Goal: Task Accomplishment & Management: Complete application form

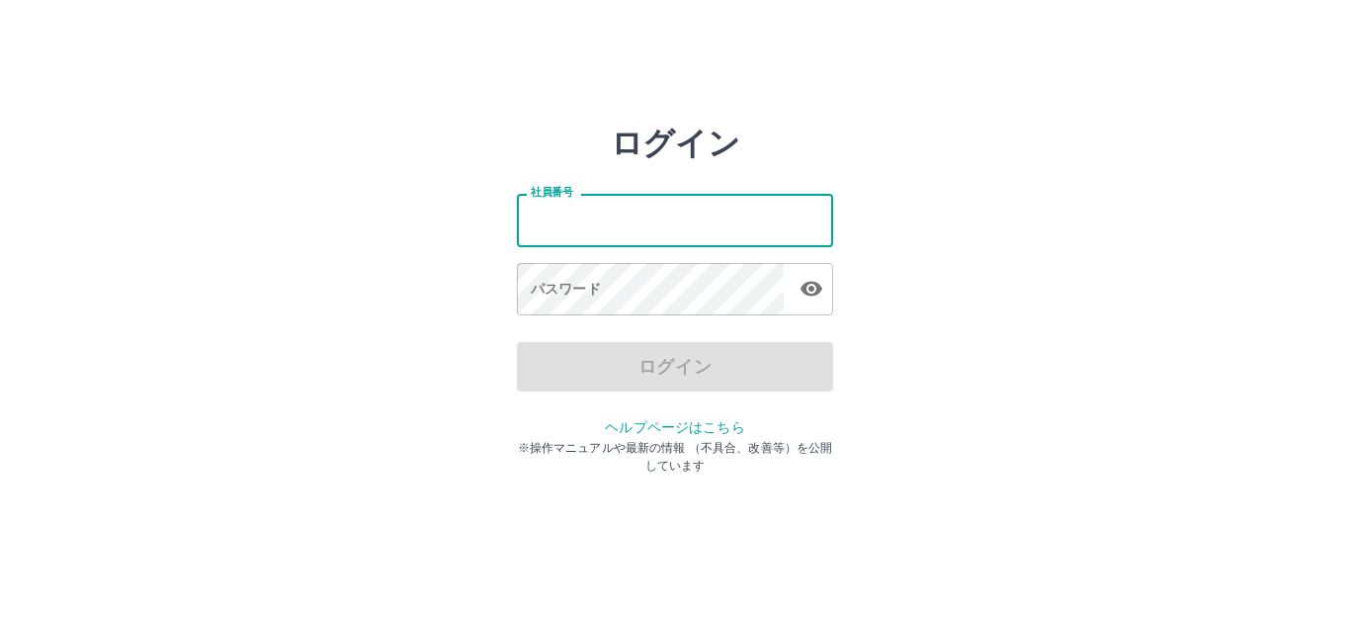
type input "*******"
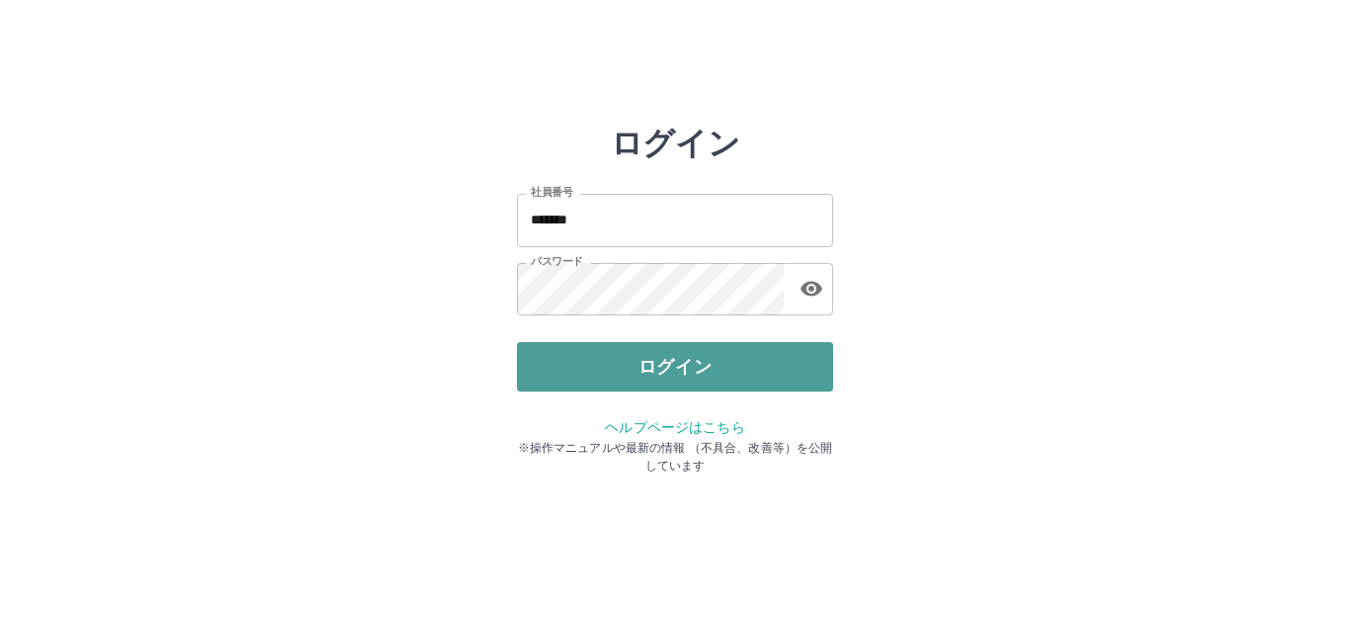
click at [638, 357] on button "ログイン" at bounding box center [675, 366] width 316 height 49
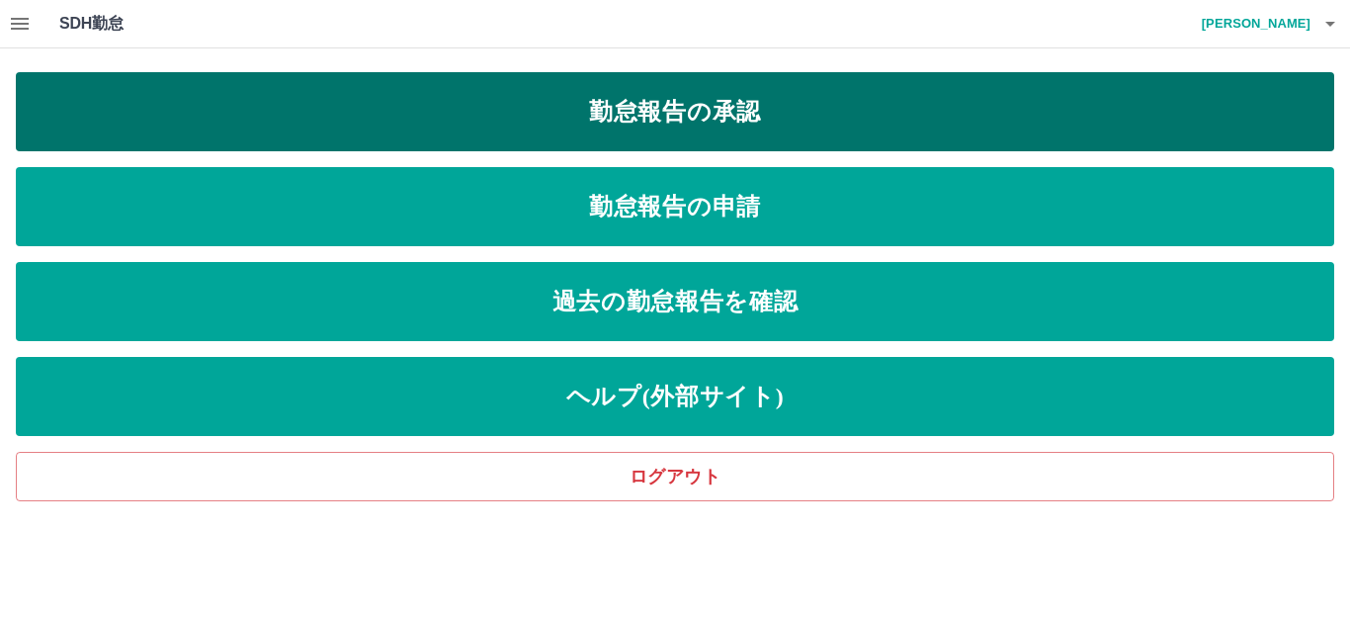
click at [713, 122] on link "勤怠報告の承認" at bounding box center [675, 111] width 1319 height 79
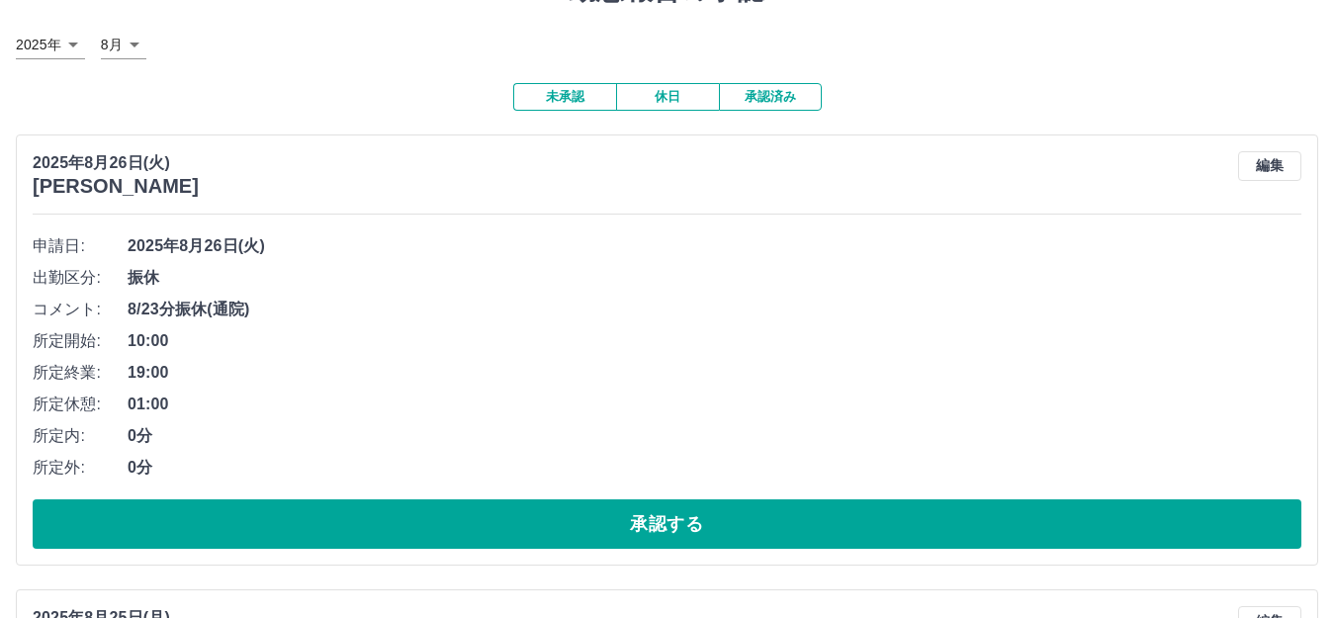
scroll to position [198, 0]
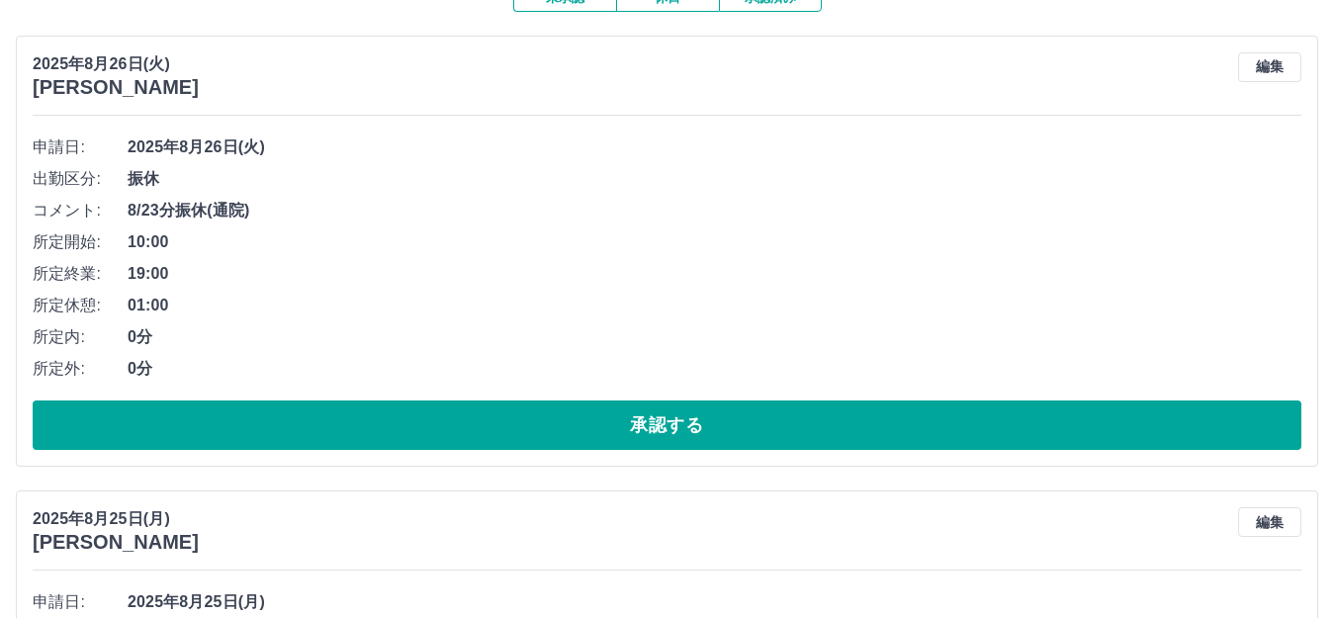
click at [645, 416] on button "承認する" at bounding box center [667, 424] width 1268 height 49
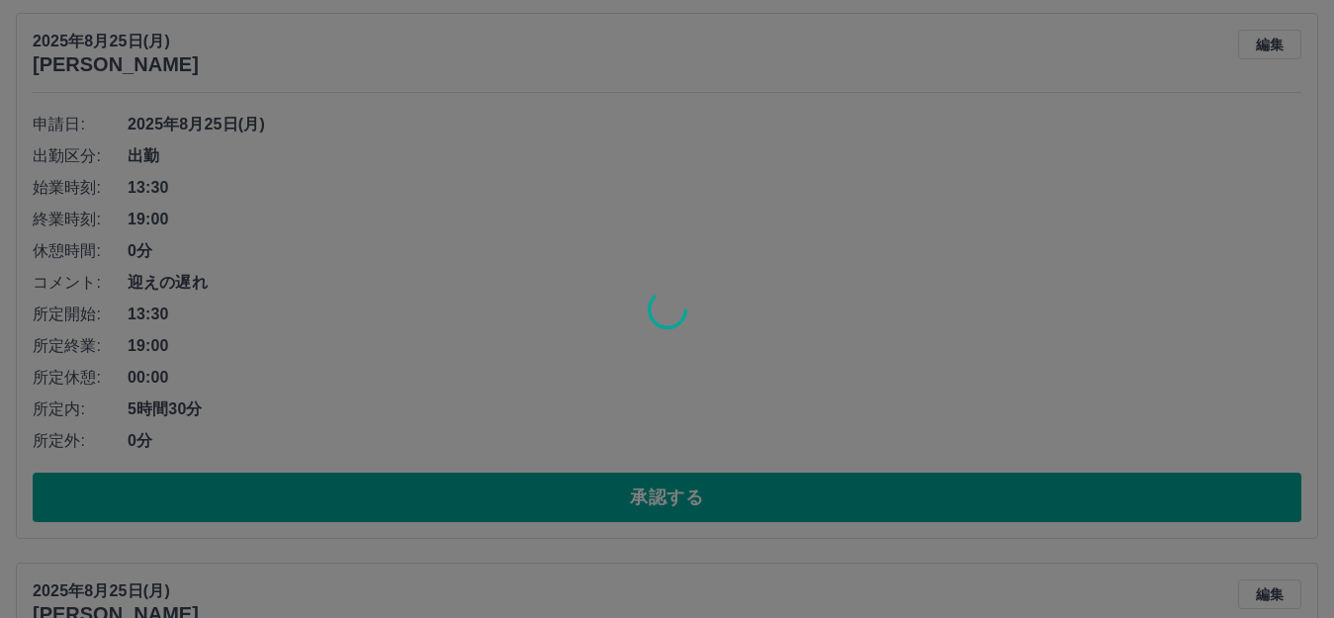
scroll to position [237, 0]
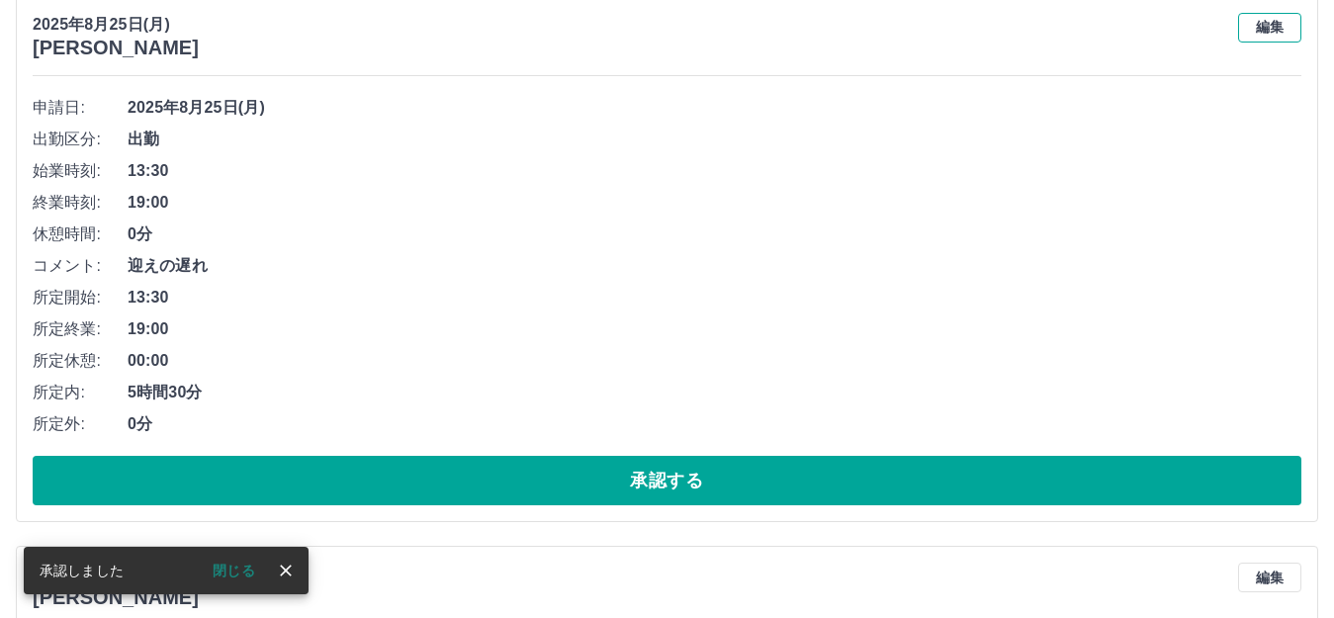
click at [1264, 25] on button "編集" at bounding box center [1269, 28] width 63 height 30
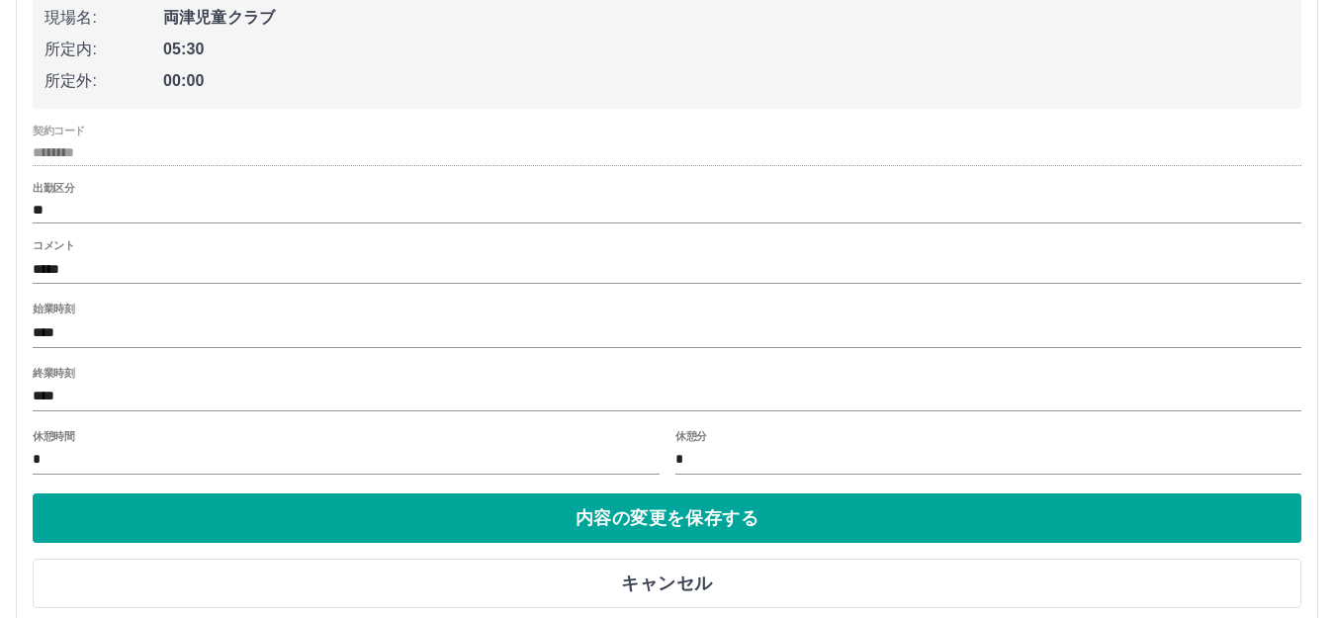
scroll to position [435, 0]
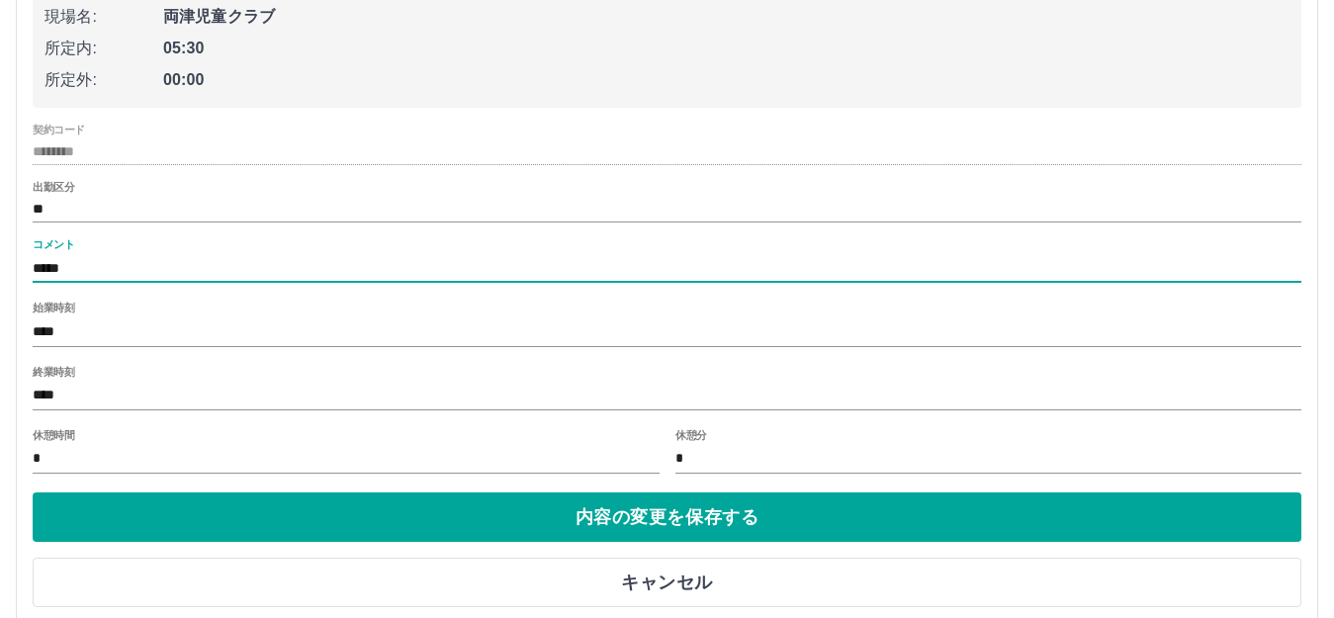
drag, startPoint x: 122, startPoint y: 268, endPoint x: 13, endPoint y: 264, distance: 108.8
type input "*"
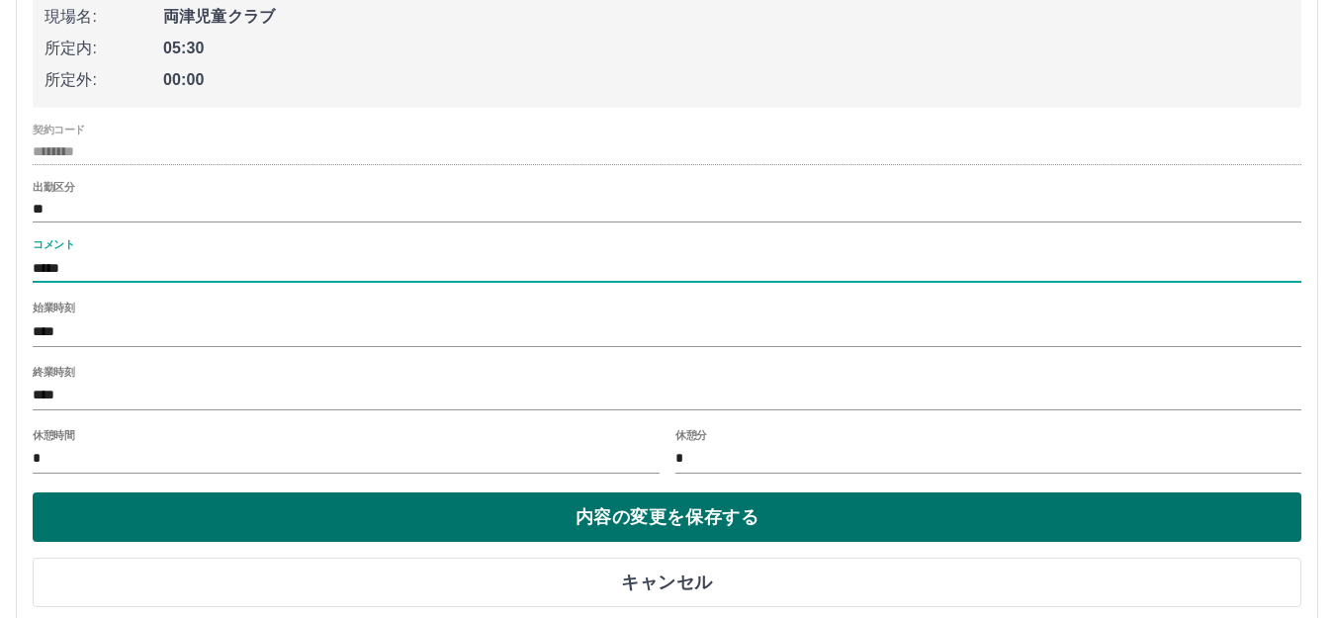
type input "*****"
click at [731, 513] on button "内容の変更を保存する" at bounding box center [667, 516] width 1268 height 49
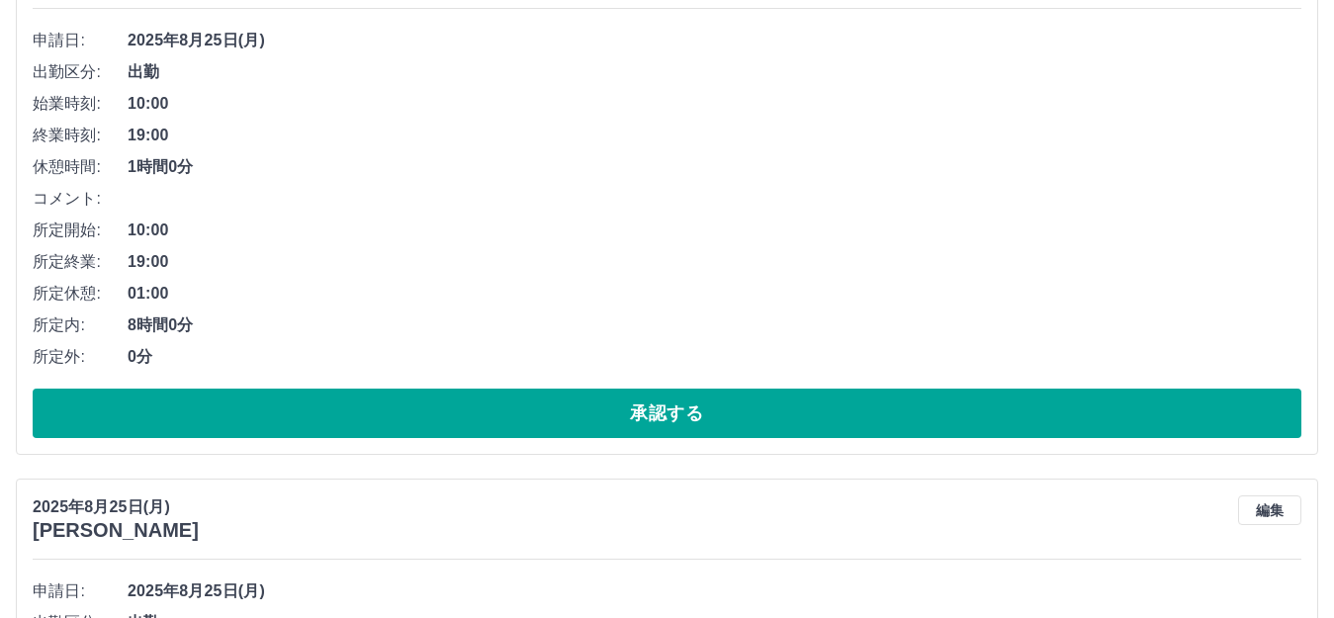
scroll to position [2511, 0]
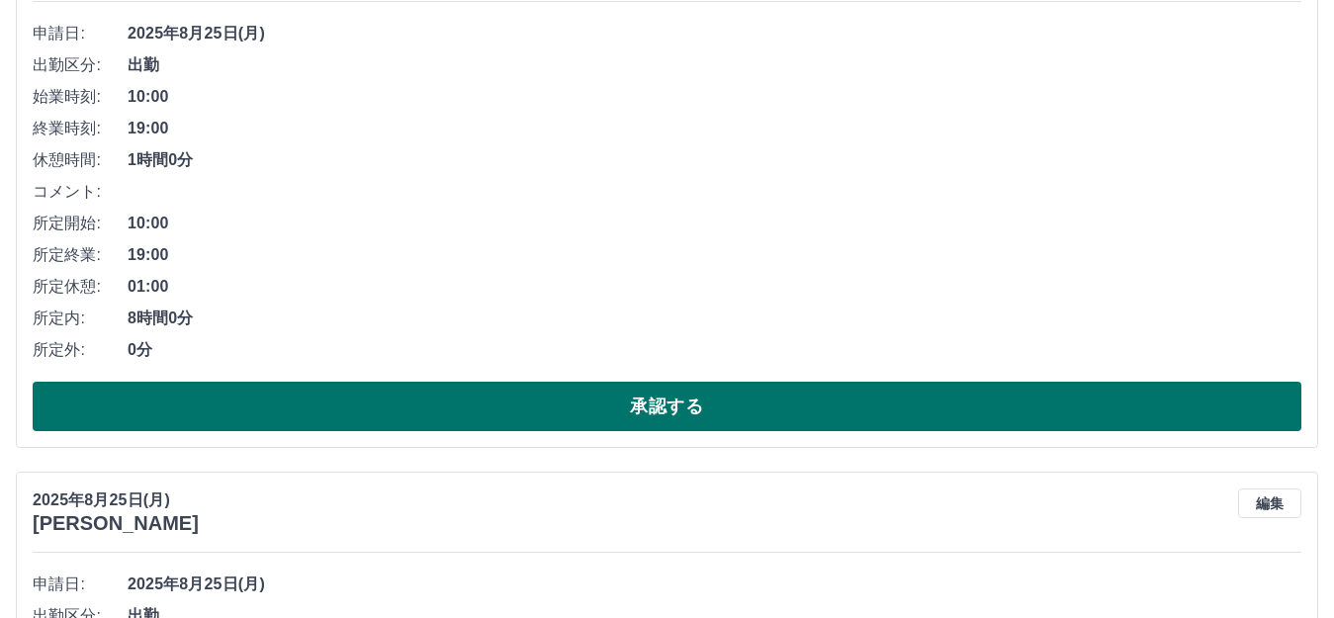
click at [673, 403] on button "承認する" at bounding box center [667, 406] width 1268 height 49
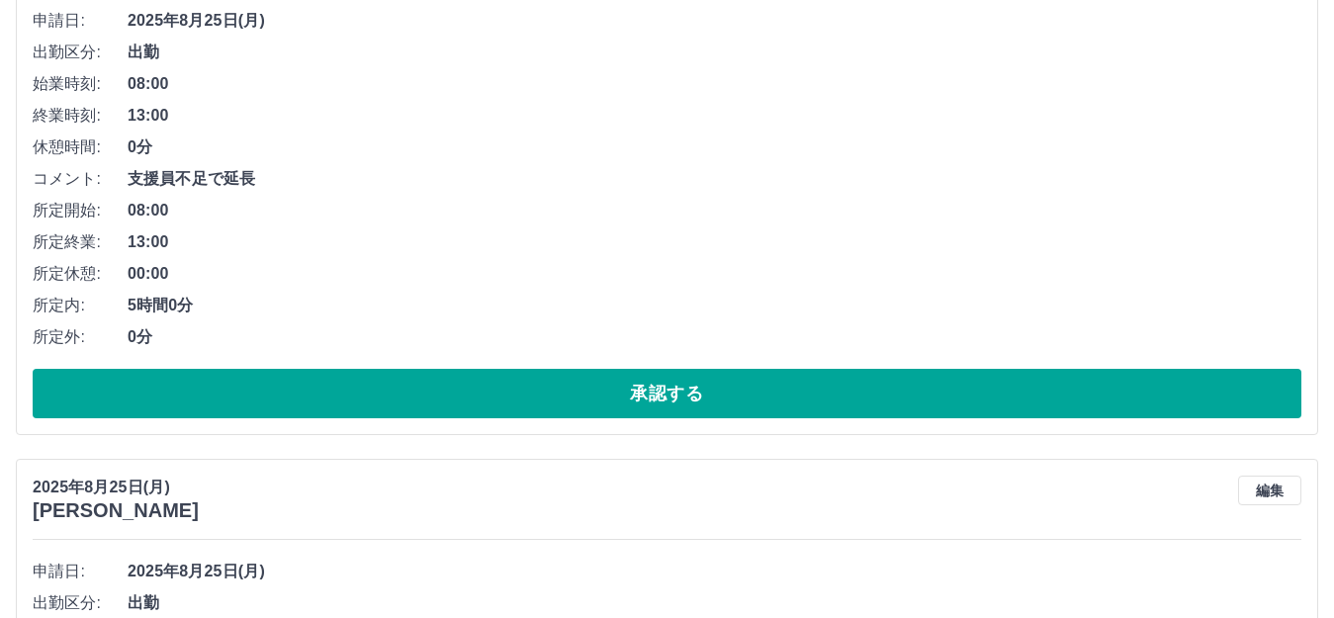
scroll to position [890, 0]
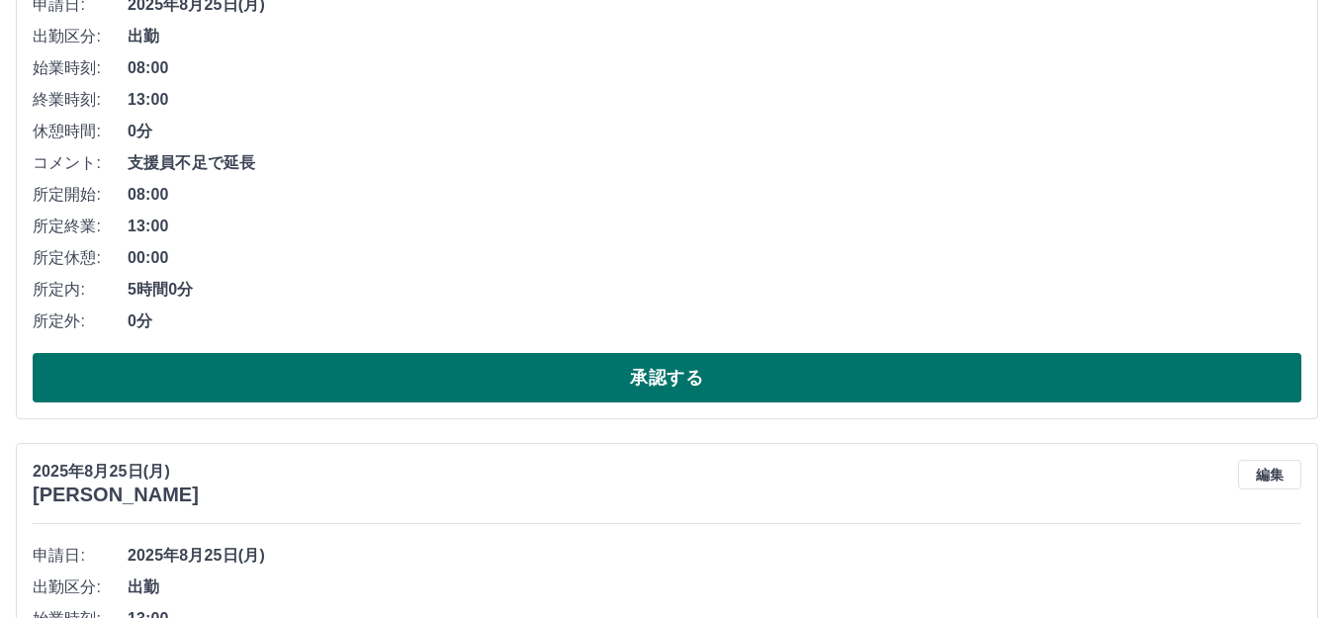
click at [660, 367] on button "承認する" at bounding box center [667, 377] width 1268 height 49
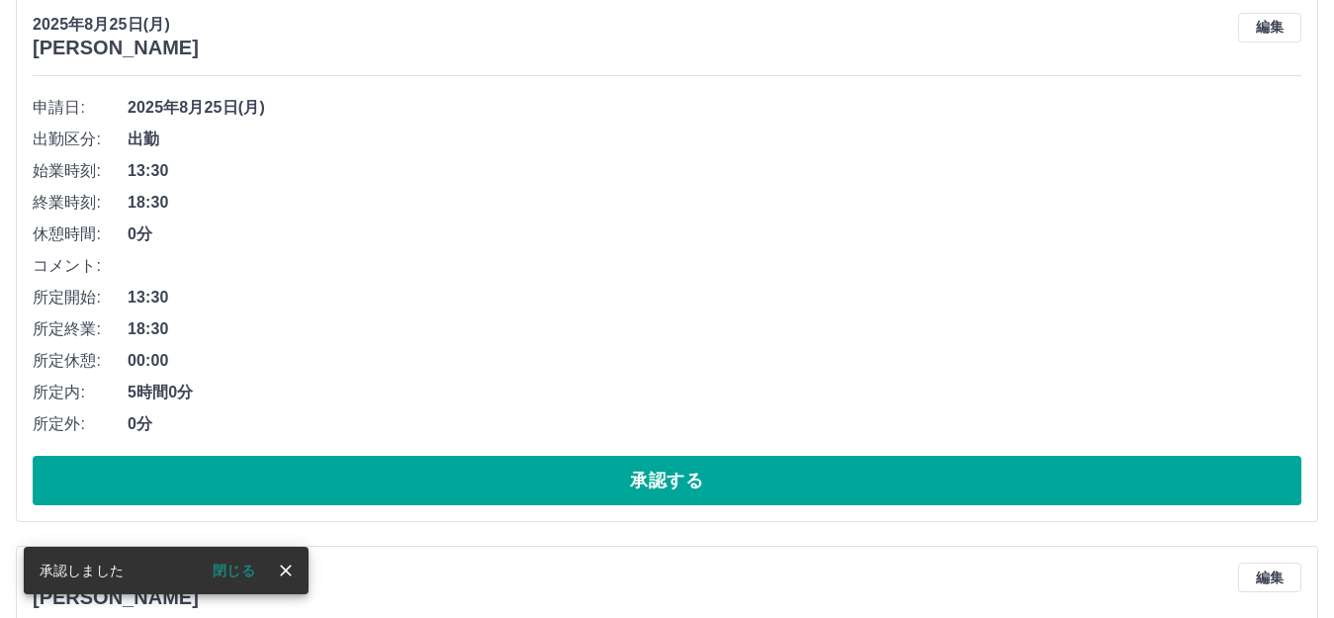
scroll to position [1922, 0]
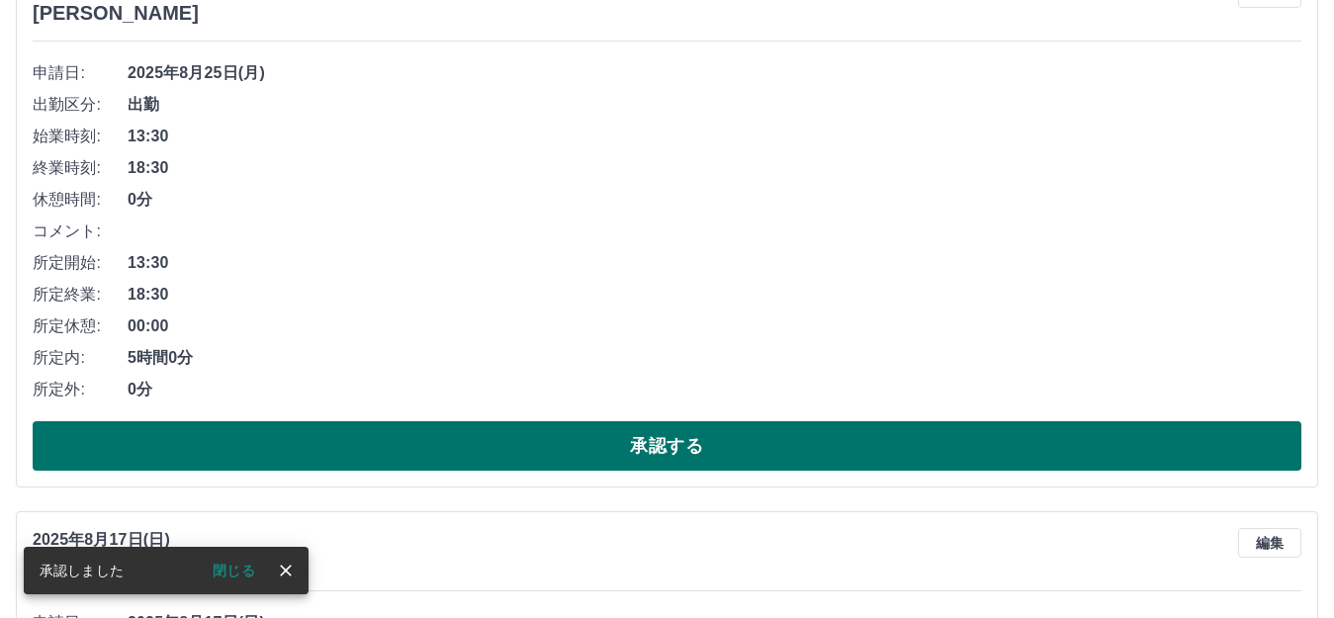
click at [676, 451] on button "承認する" at bounding box center [667, 445] width 1268 height 49
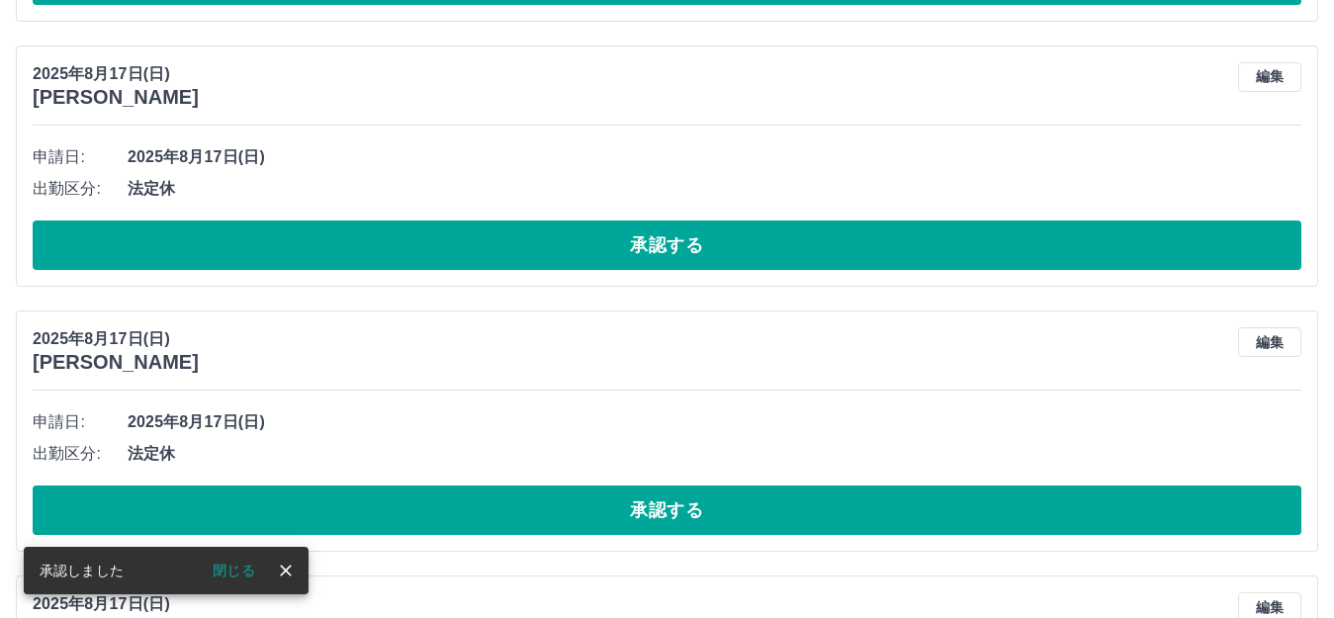
scroll to position [1867, 0]
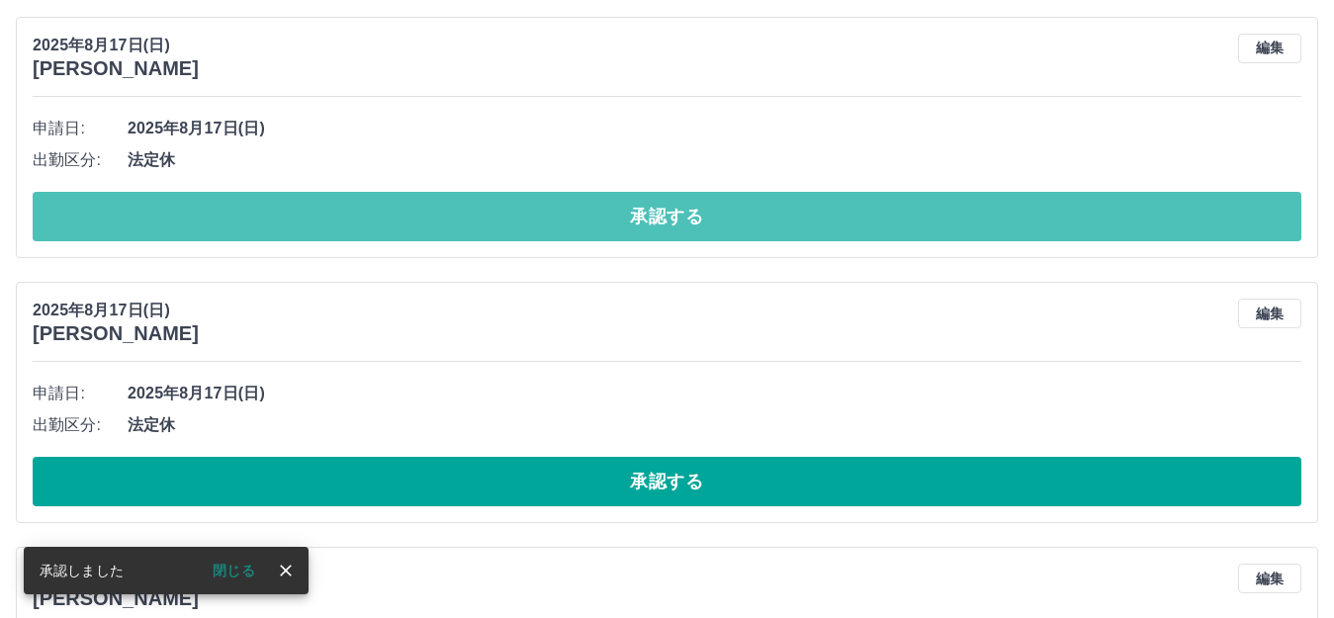
click at [689, 230] on button "承認する" at bounding box center [667, 216] width 1268 height 49
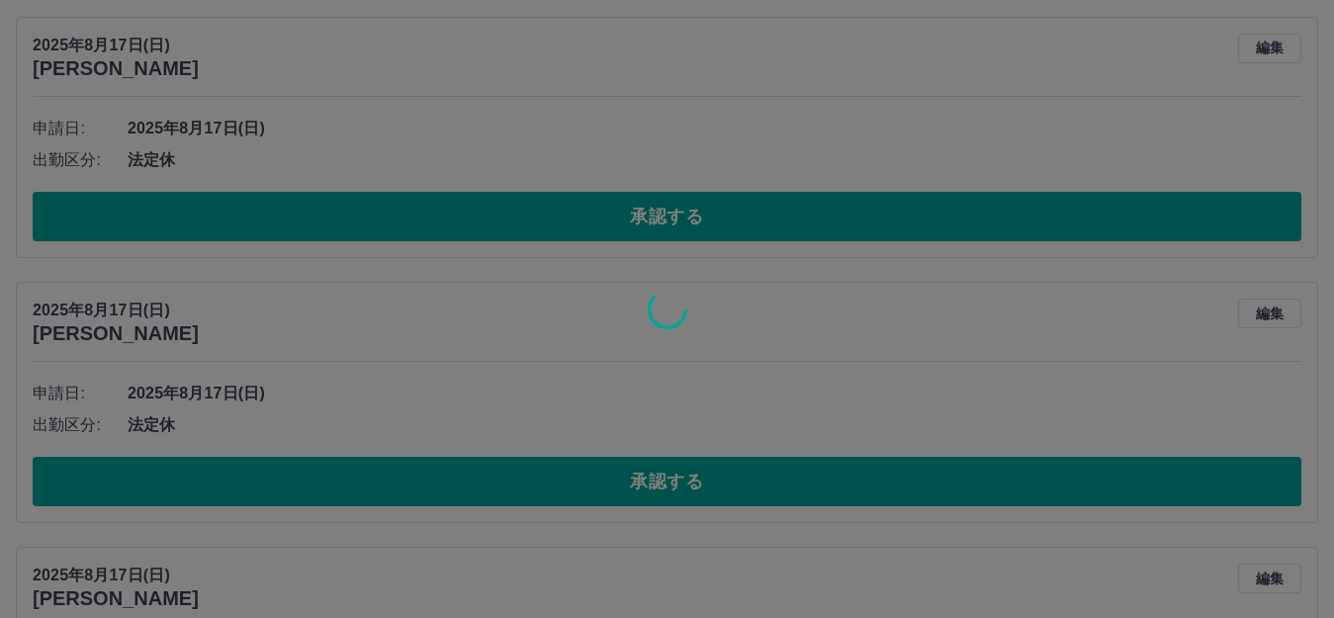
scroll to position [2064, 0]
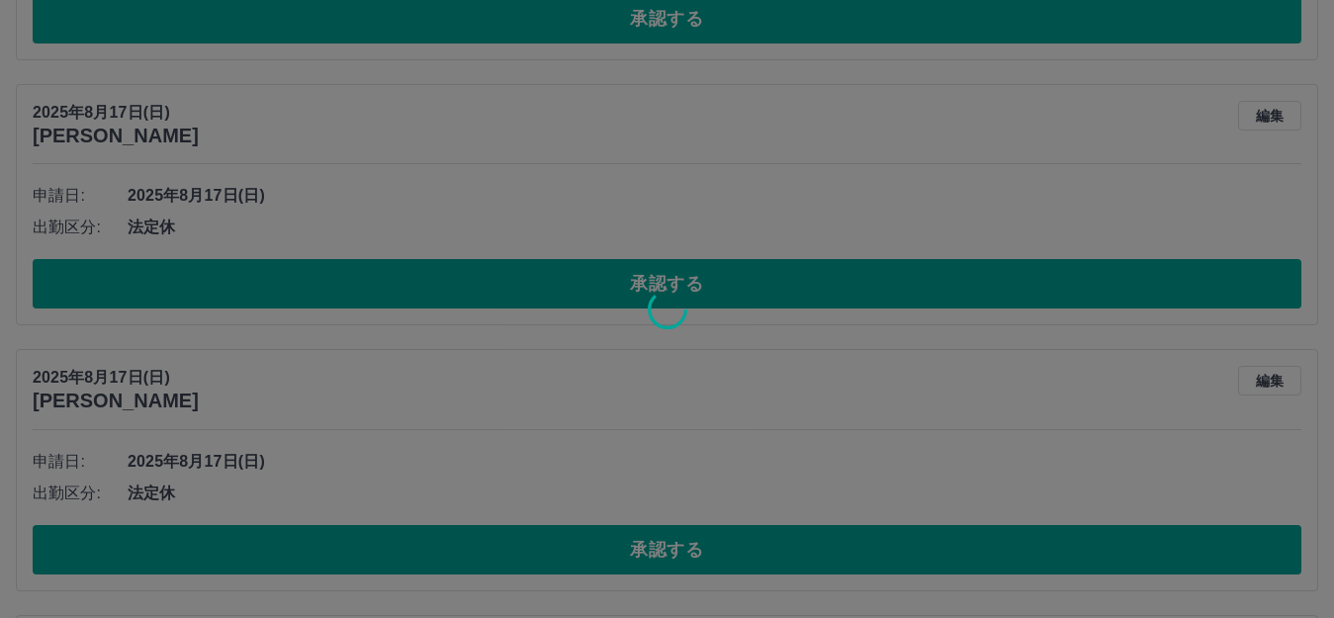
click at [672, 274] on div at bounding box center [667, 309] width 1334 height 618
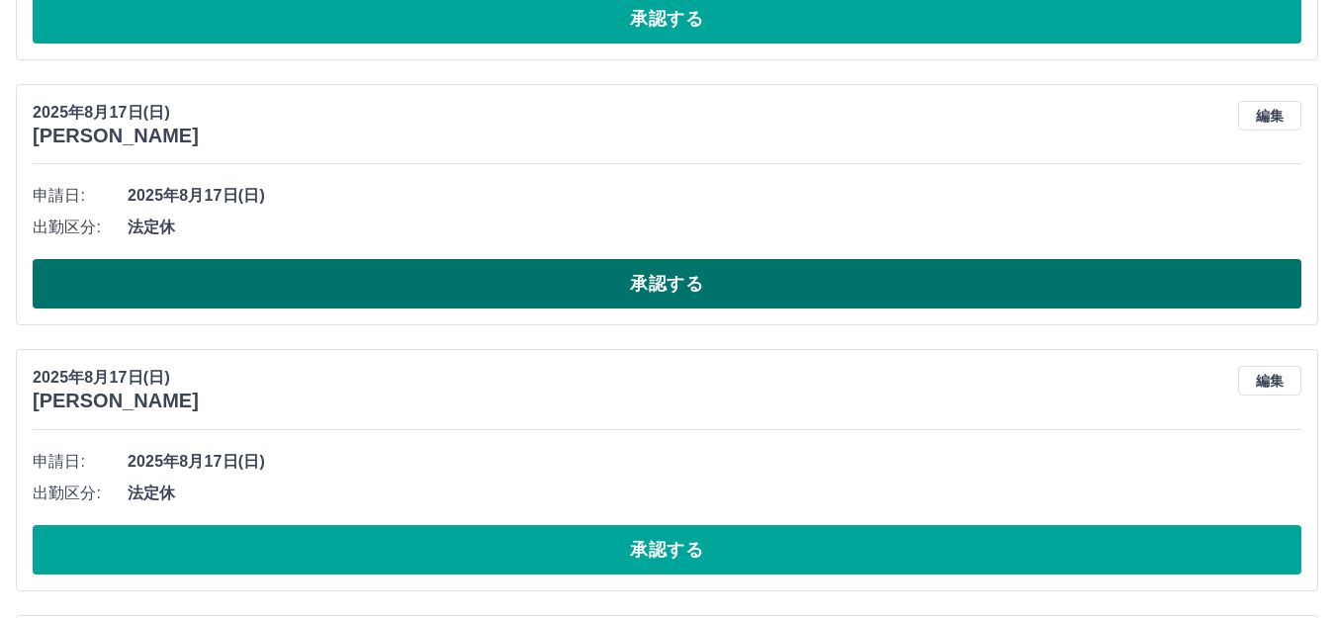
click at [672, 279] on button "承認する" at bounding box center [667, 283] width 1268 height 49
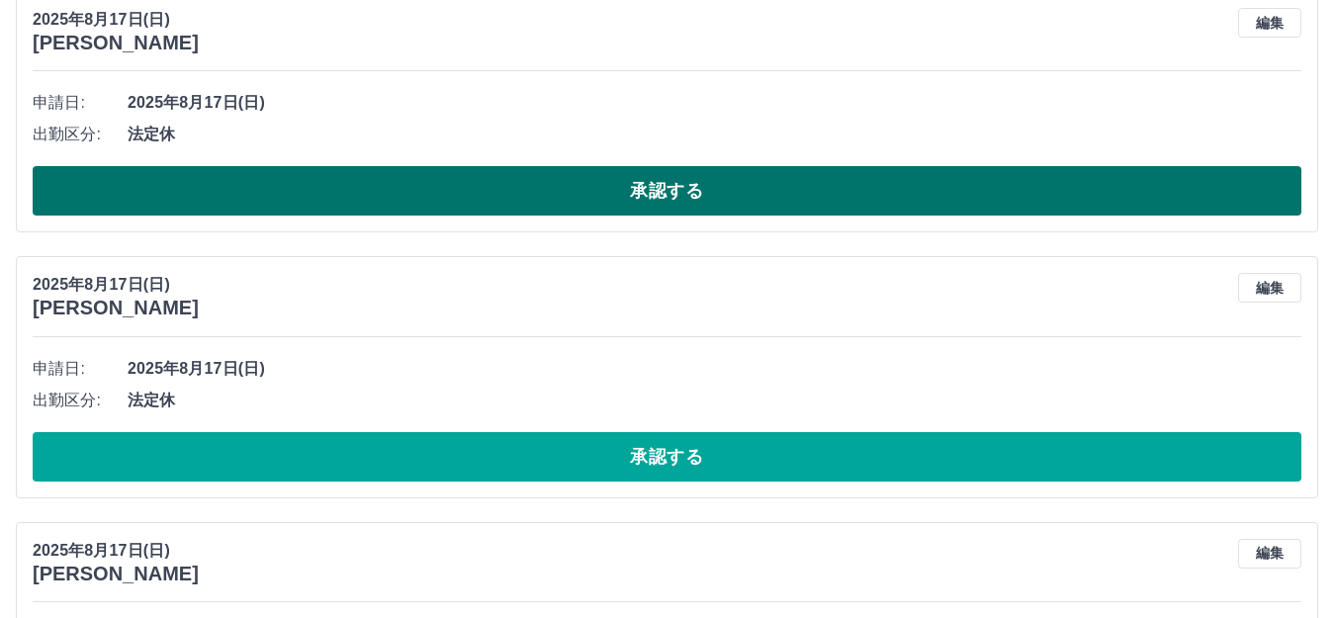
scroll to position [2262, 0]
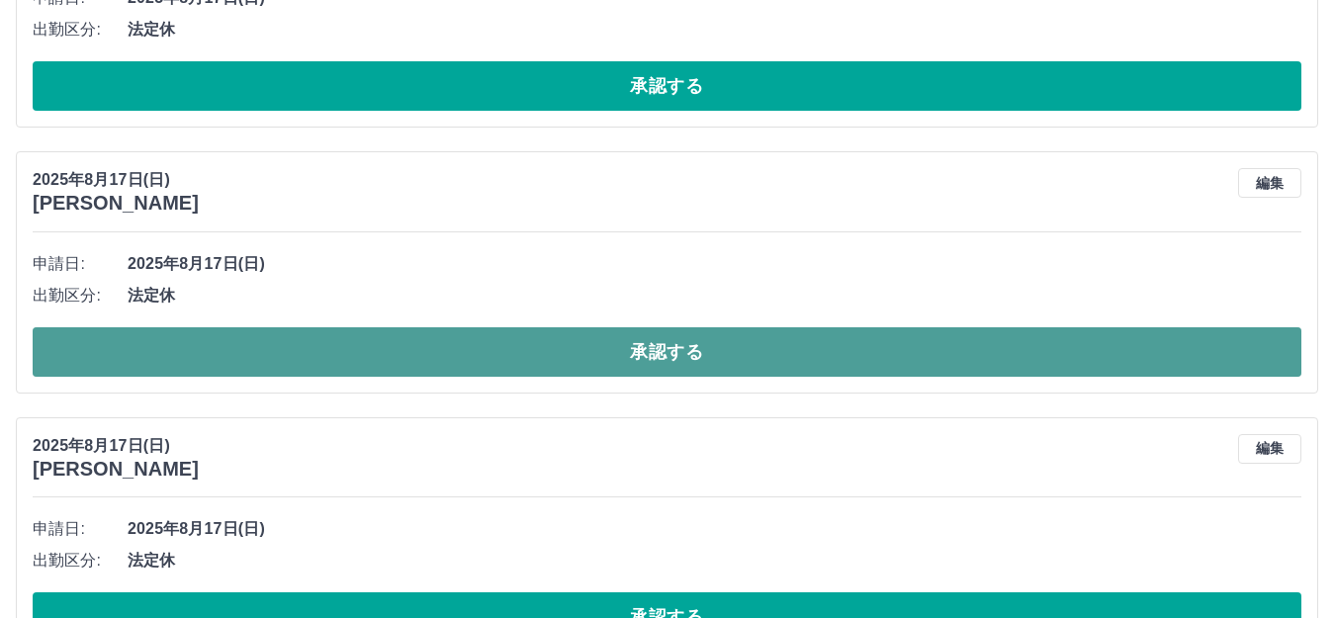
click at [665, 340] on button "承認する" at bounding box center [667, 351] width 1268 height 49
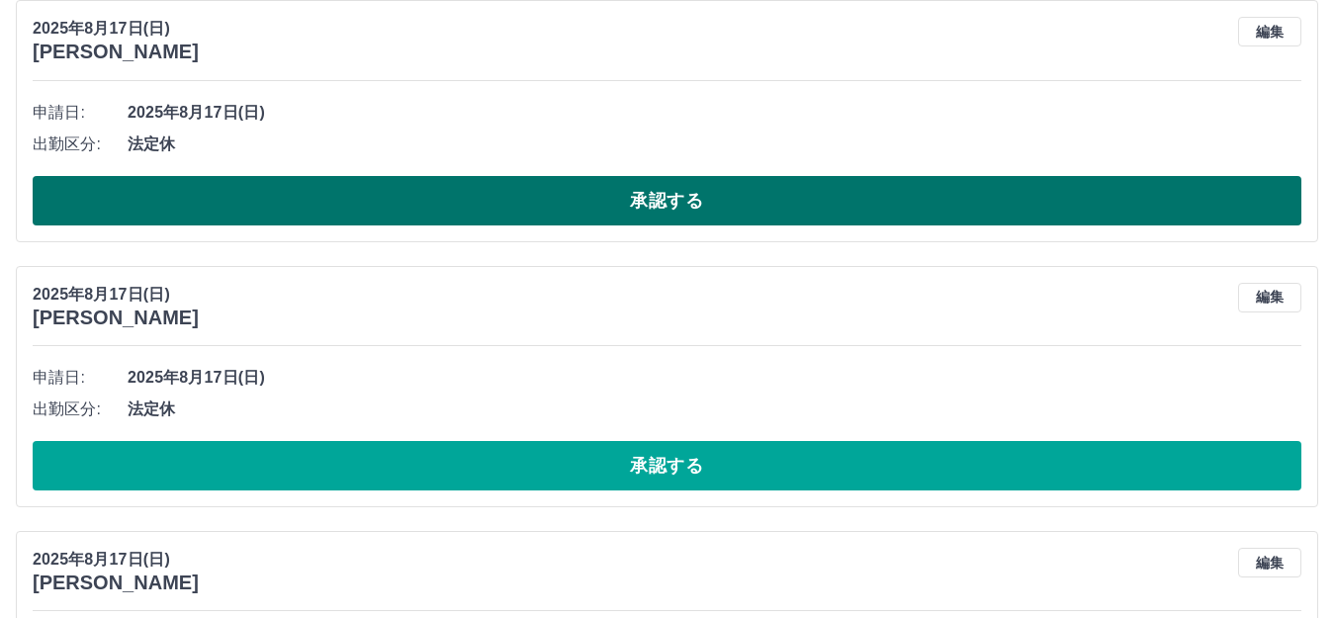
scroll to position [2657, 0]
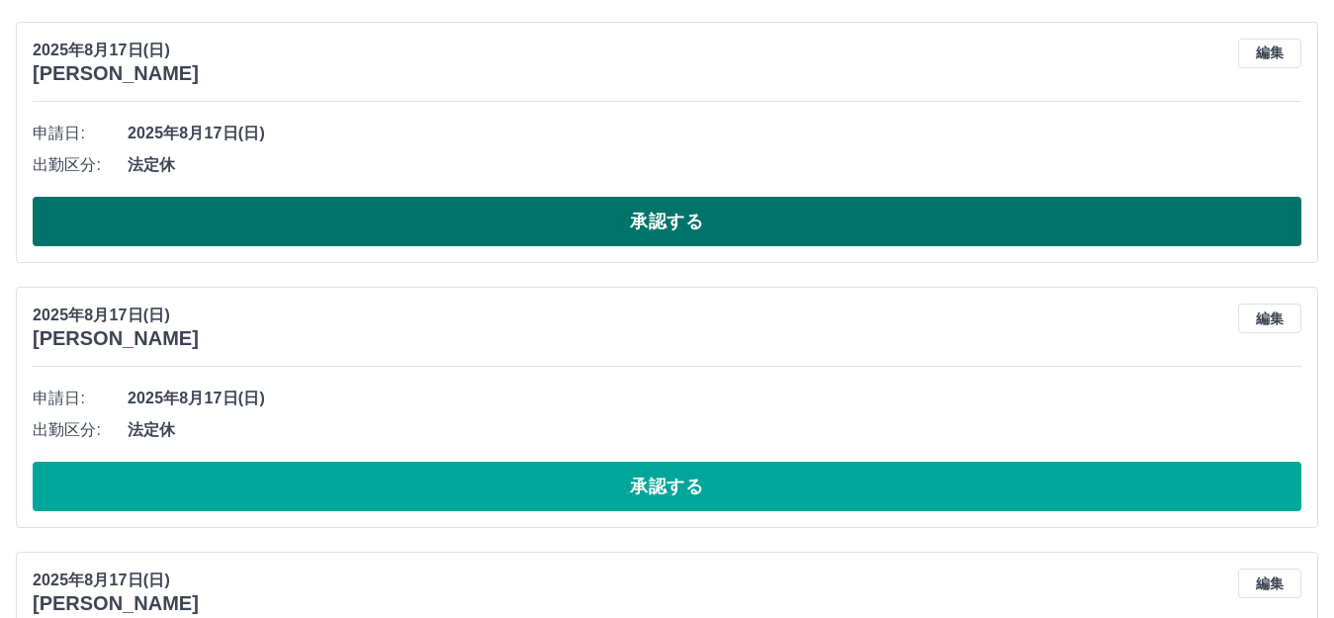
click at [705, 210] on button "承認する" at bounding box center [667, 221] width 1268 height 49
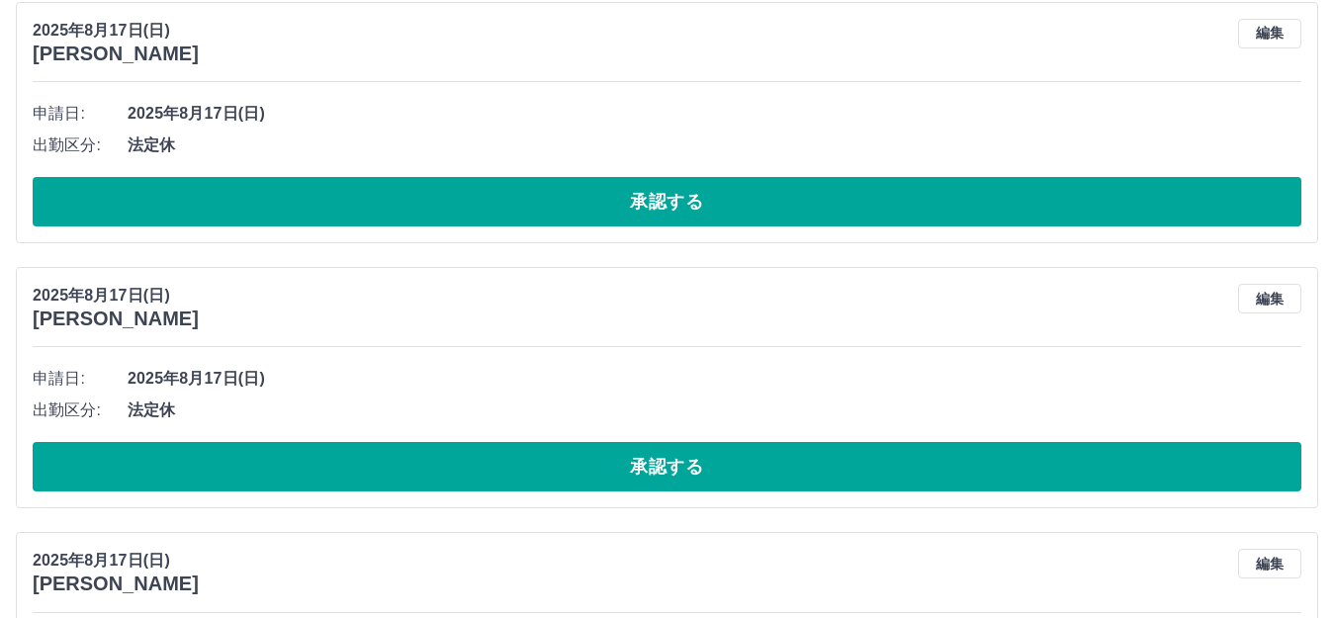
scroll to position [2859, 0]
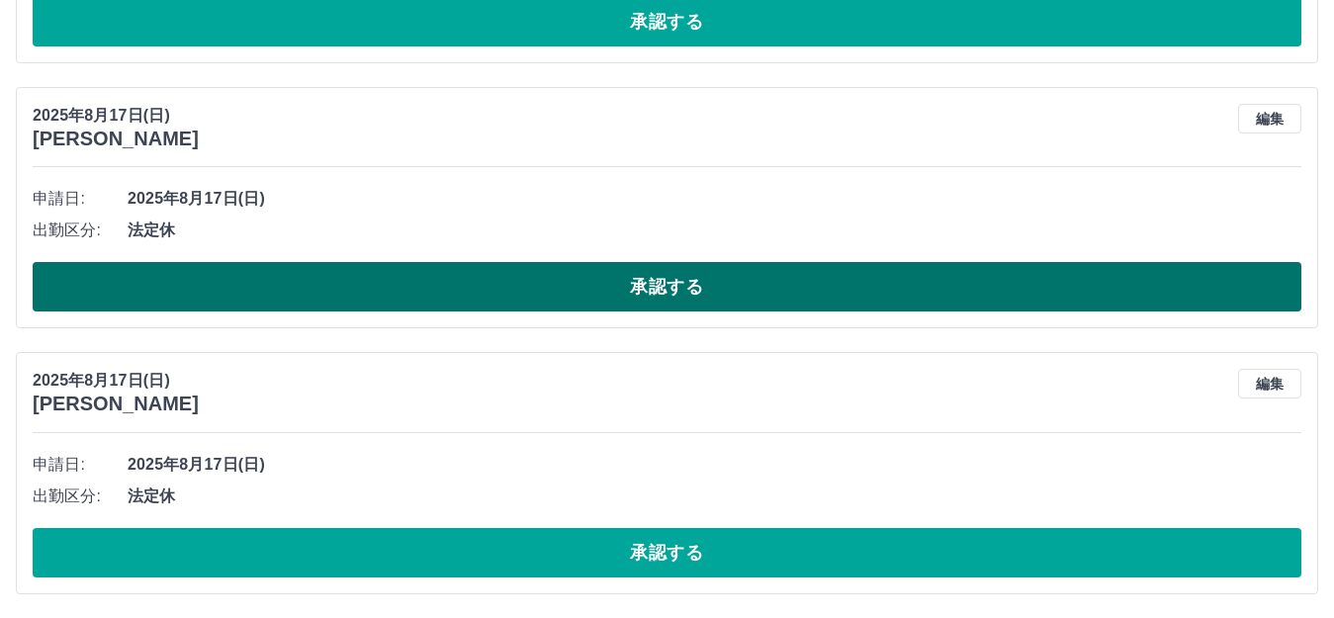
click at [691, 287] on button "承認する" at bounding box center [667, 286] width 1268 height 49
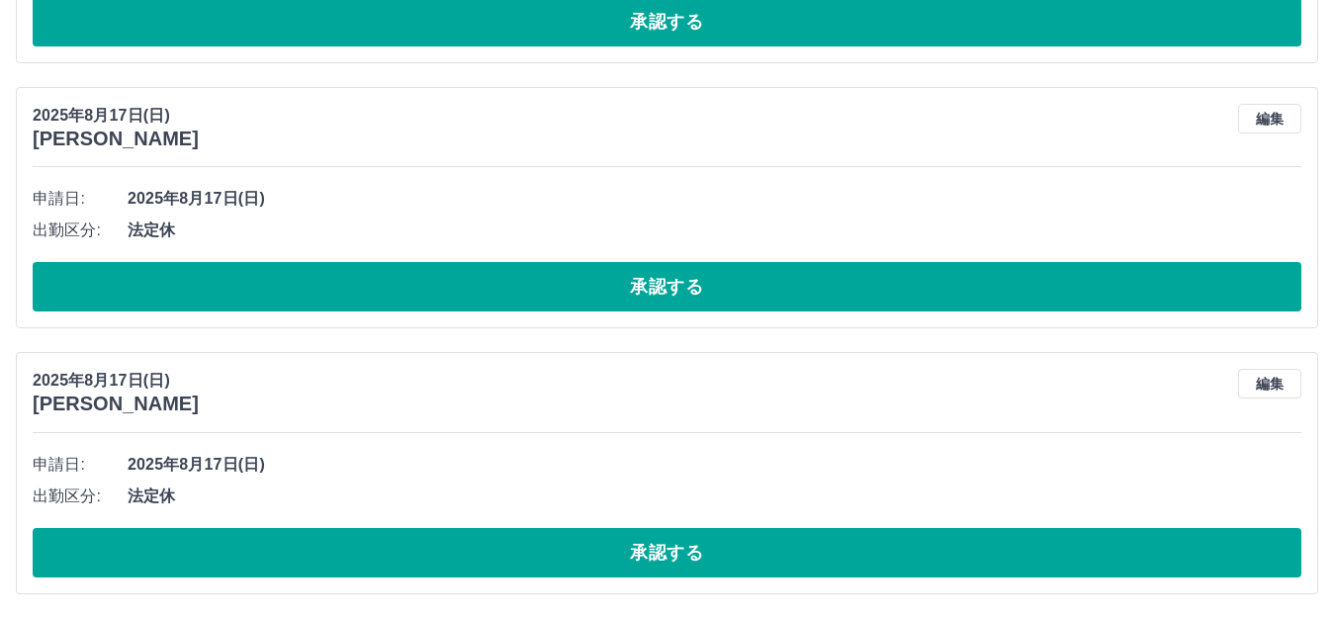
scroll to position [2594, 0]
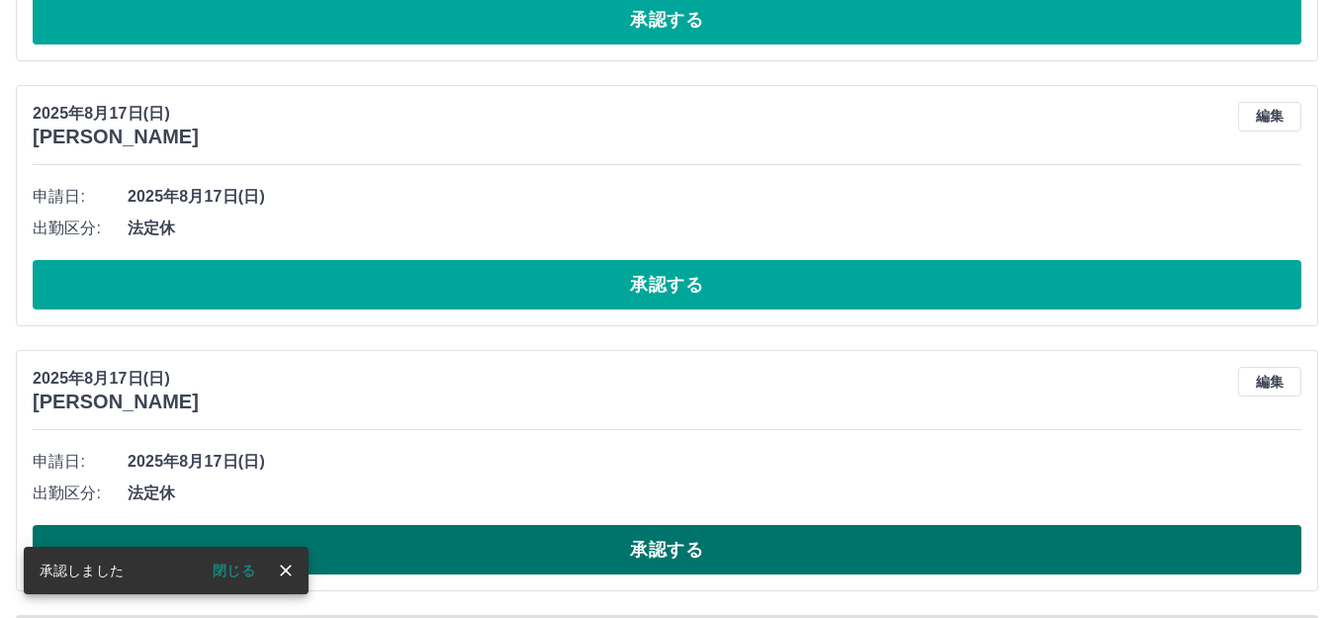
click at [669, 548] on button "承認する" at bounding box center [667, 549] width 1268 height 49
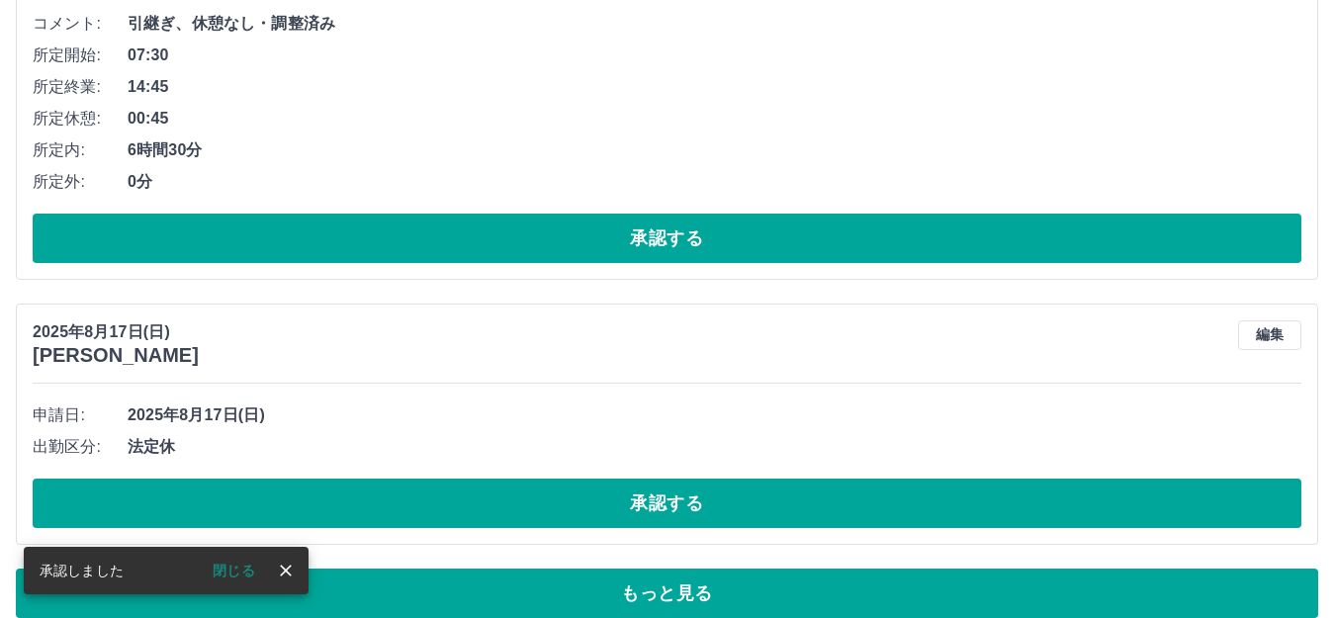
scroll to position [1606, 0]
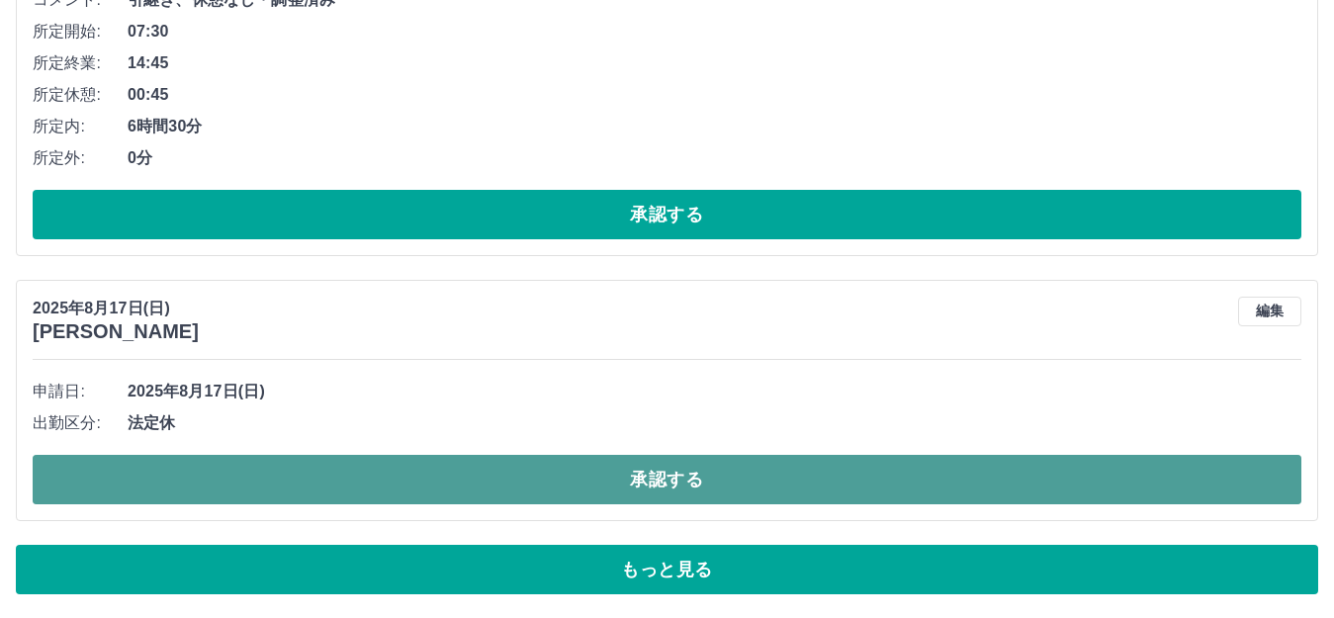
click at [651, 477] on button "承認する" at bounding box center [667, 479] width 1268 height 49
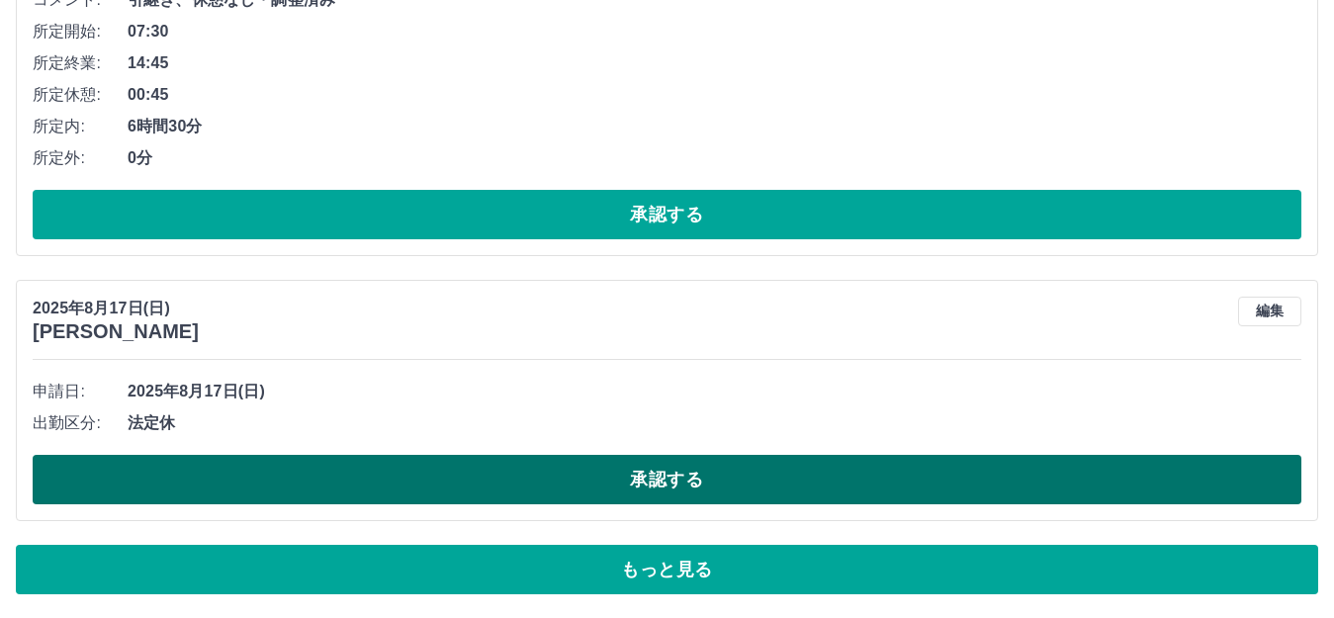
click at [694, 482] on button "承認する" at bounding box center [667, 479] width 1268 height 49
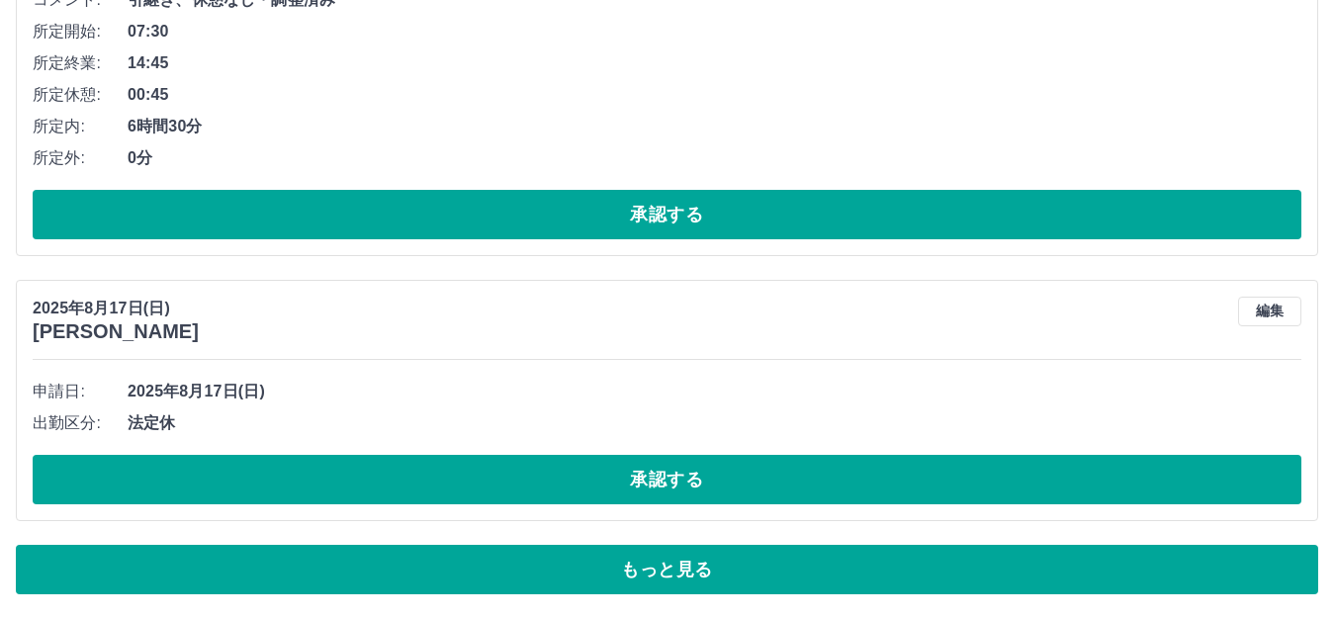
click at [672, 566] on button "もっと見る" at bounding box center [667, 569] width 1302 height 49
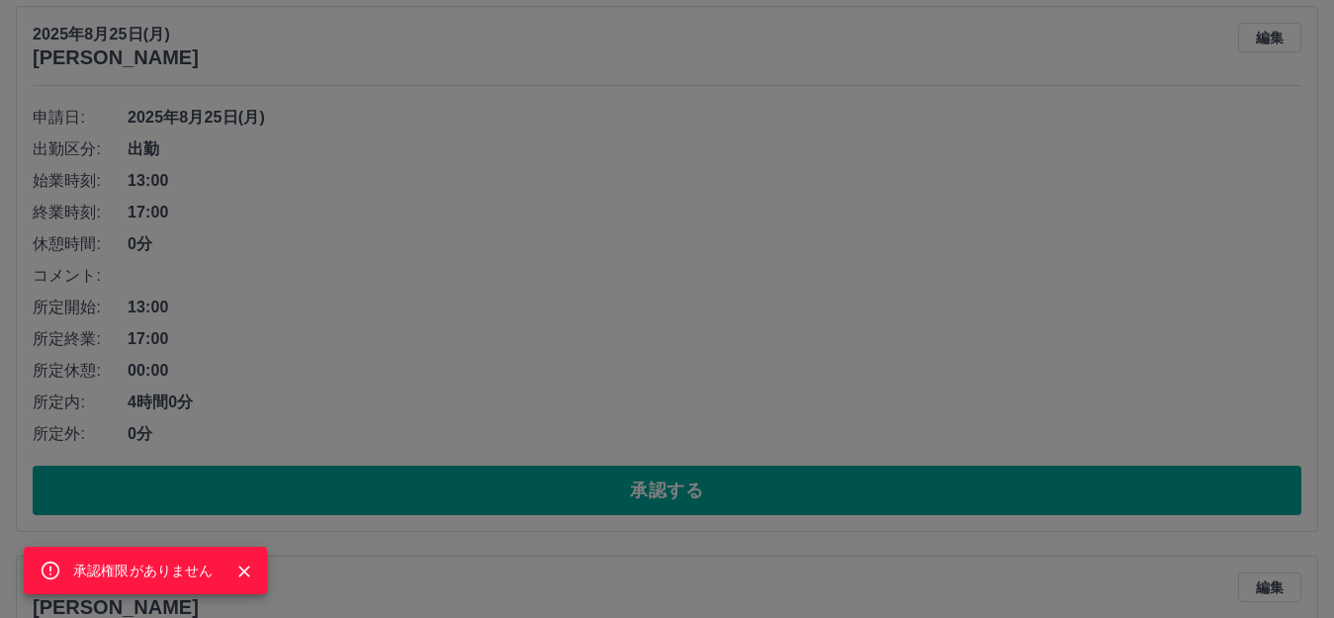
scroll to position [1012, 0]
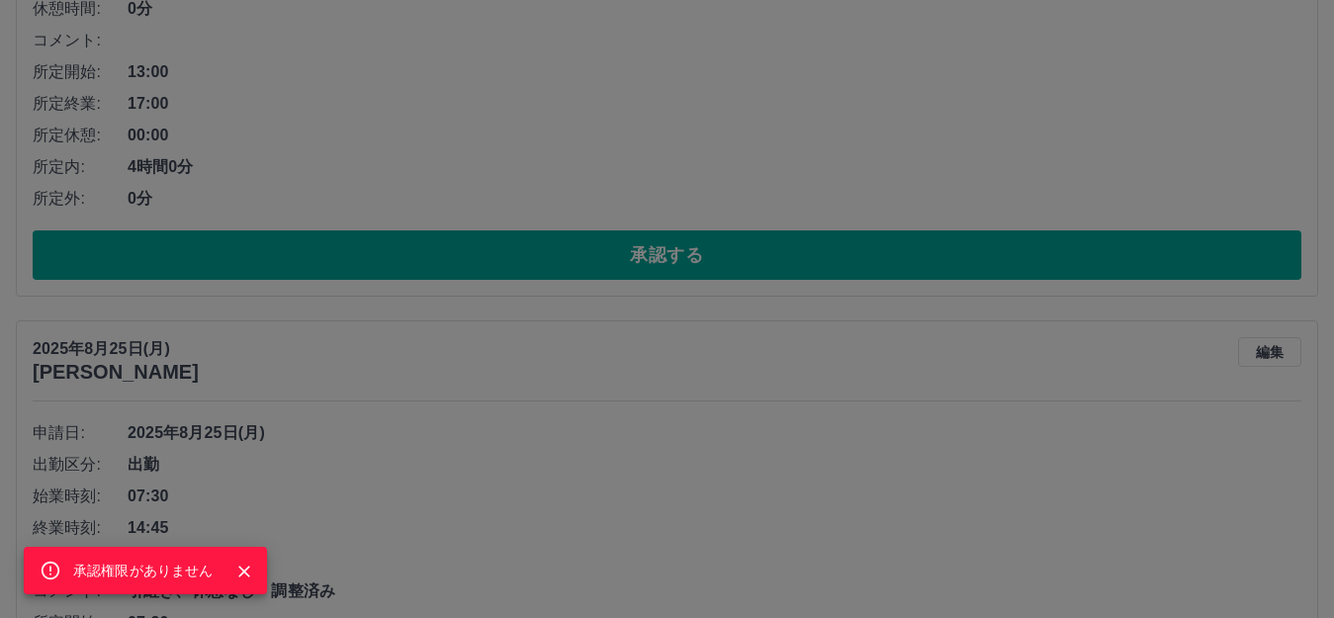
click at [671, 250] on div "承認権限がありません" at bounding box center [667, 309] width 1334 height 618
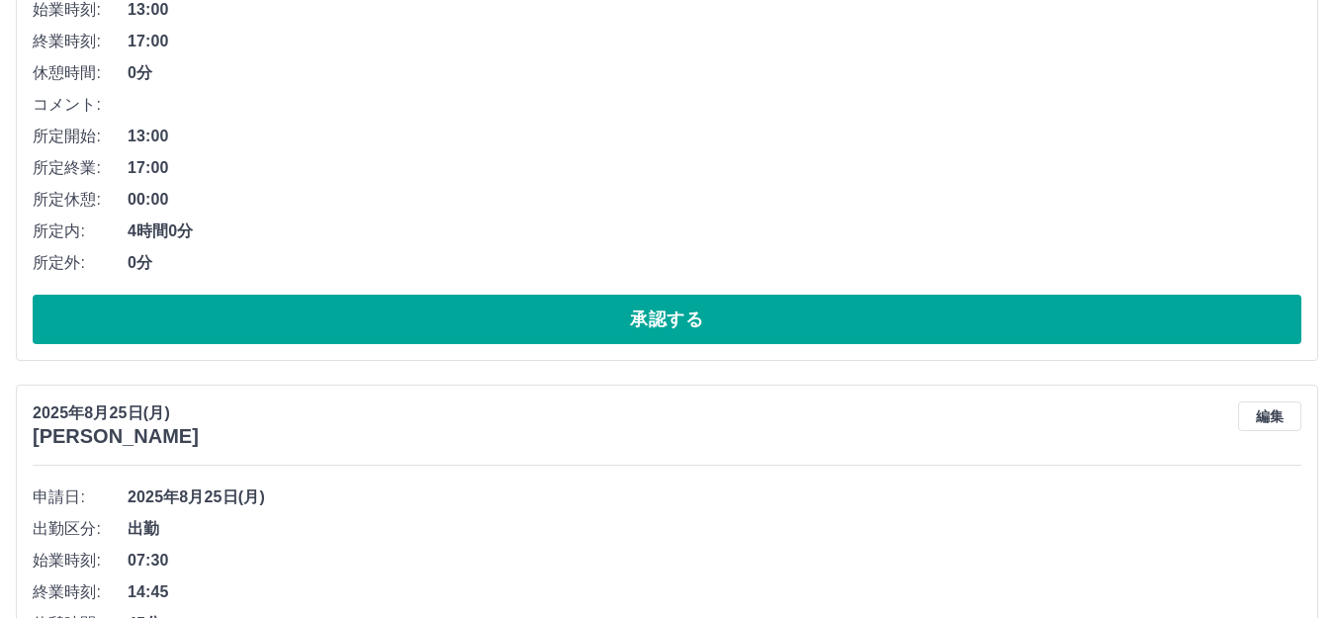
scroll to position [914, 0]
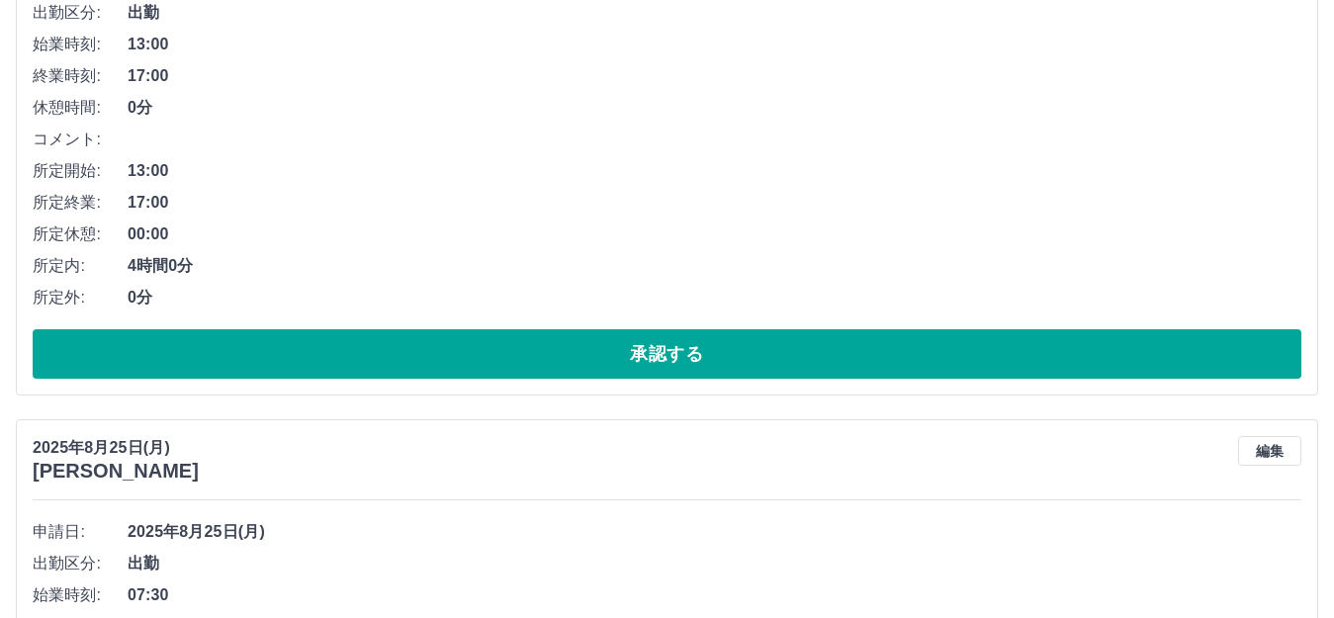
click at [695, 359] on button "承認する" at bounding box center [667, 353] width 1268 height 49
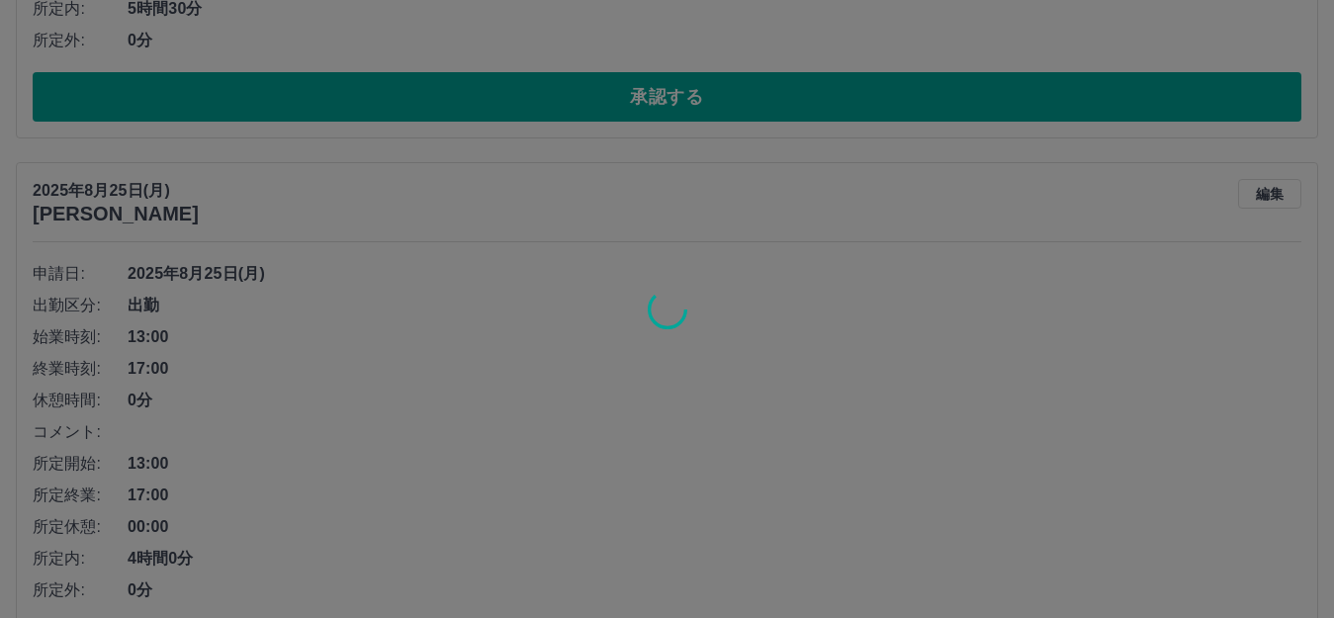
scroll to position [617, 0]
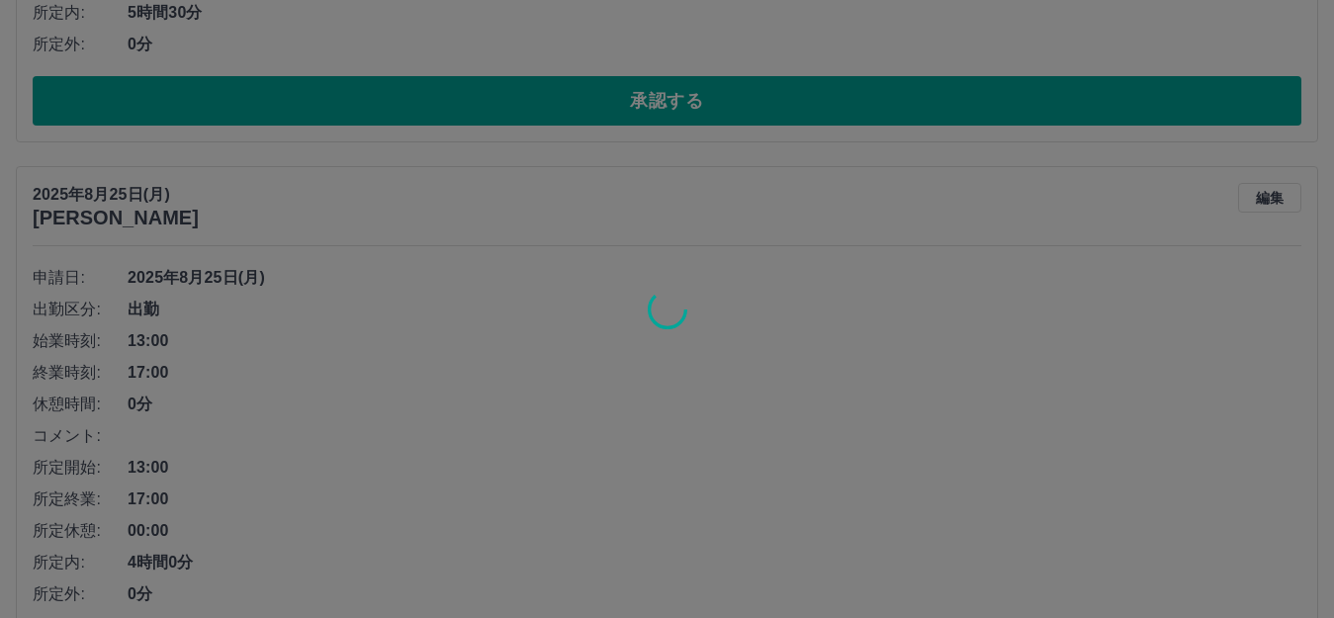
click at [696, 110] on div at bounding box center [667, 309] width 1334 height 618
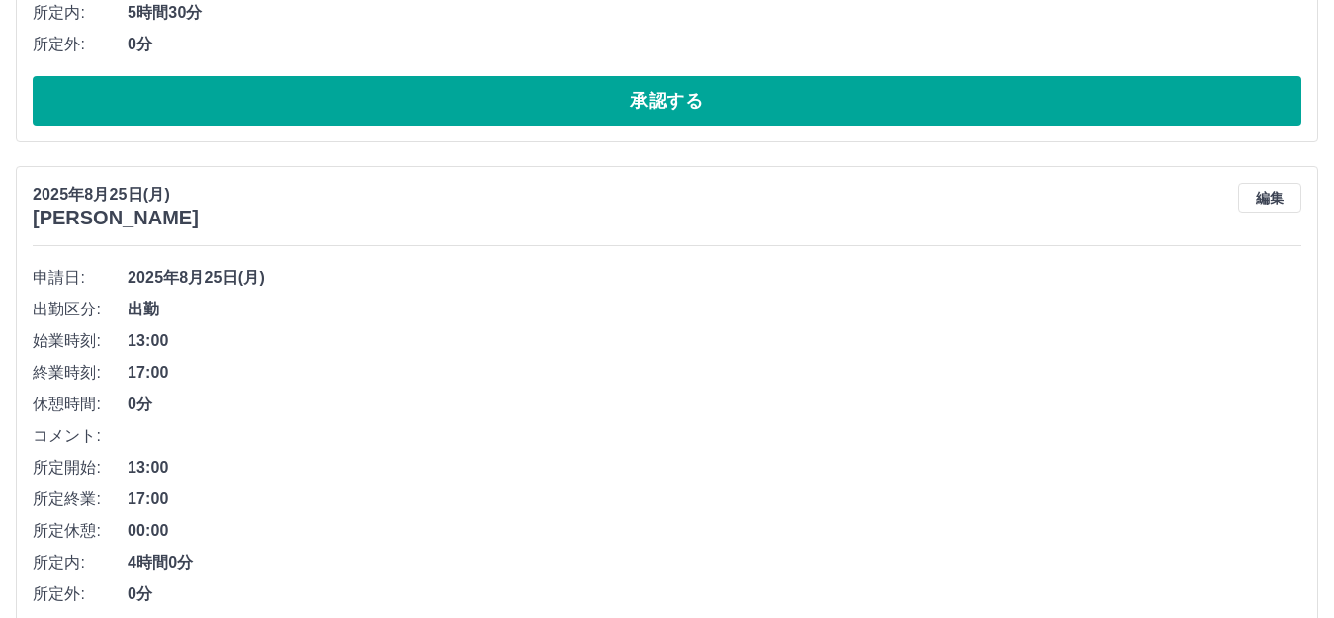
click at [696, 110] on button "承認する" at bounding box center [667, 100] width 1268 height 49
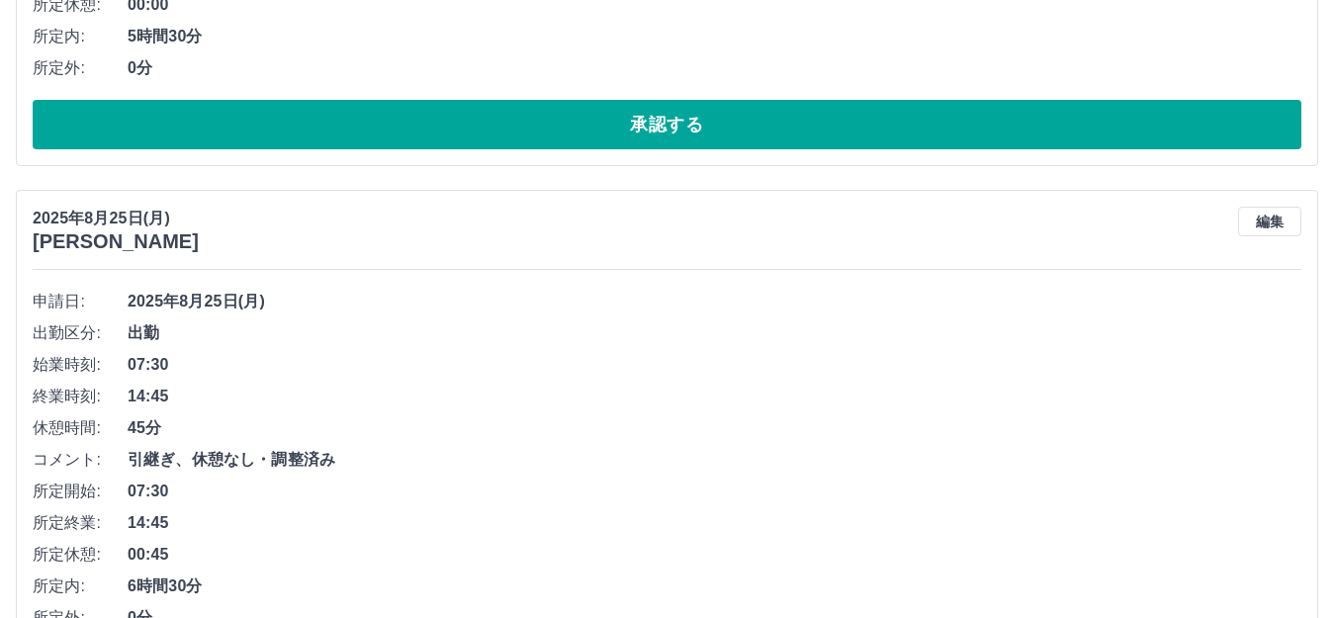
scroll to position [790, 0]
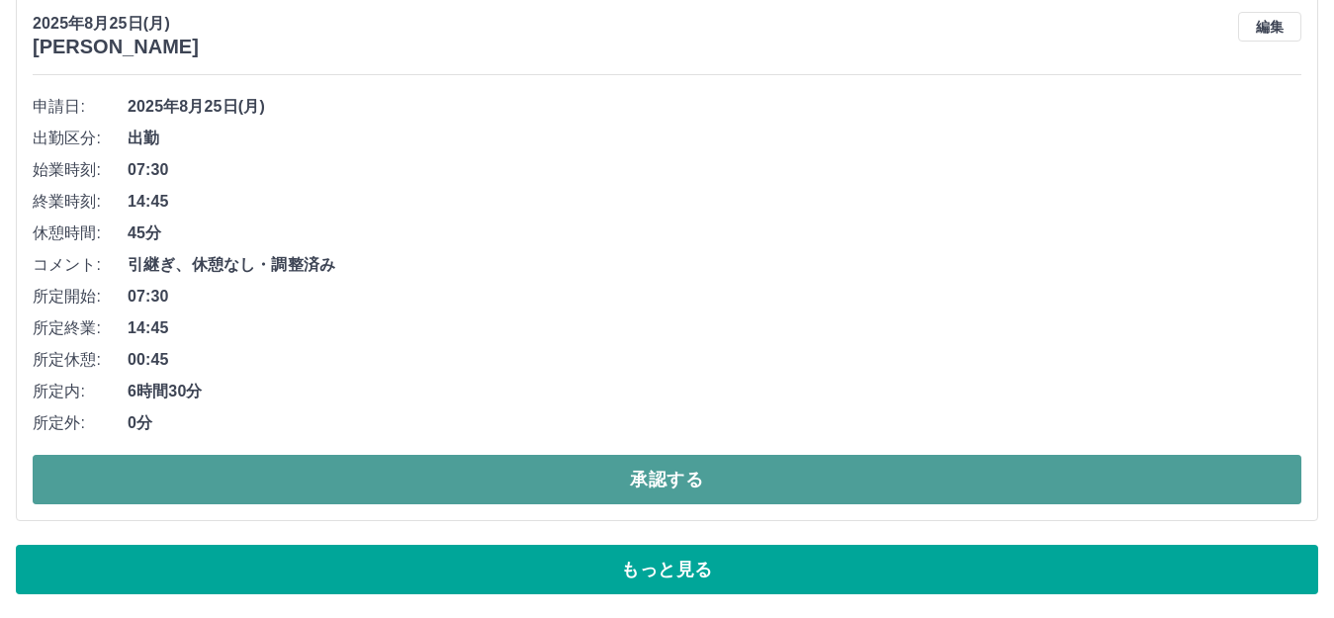
click at [706, 463] on button "承認する" at bounding box center [667, 479] width 1268 height 49
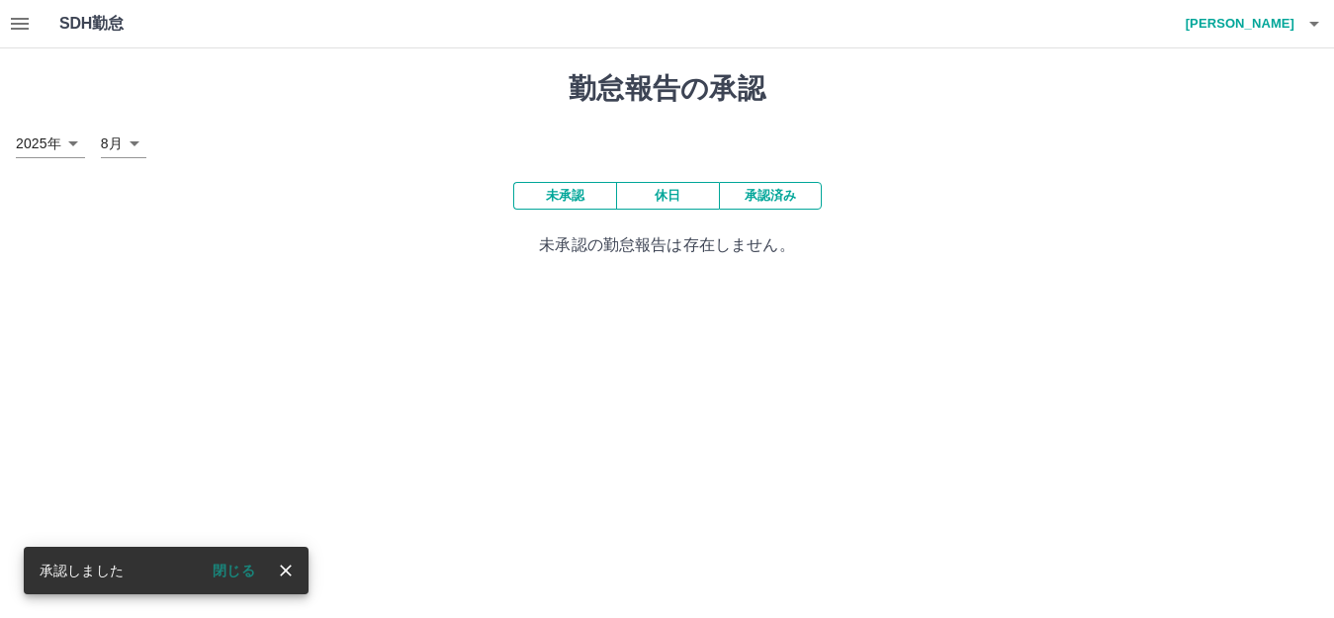
scroll to position [0, 0]
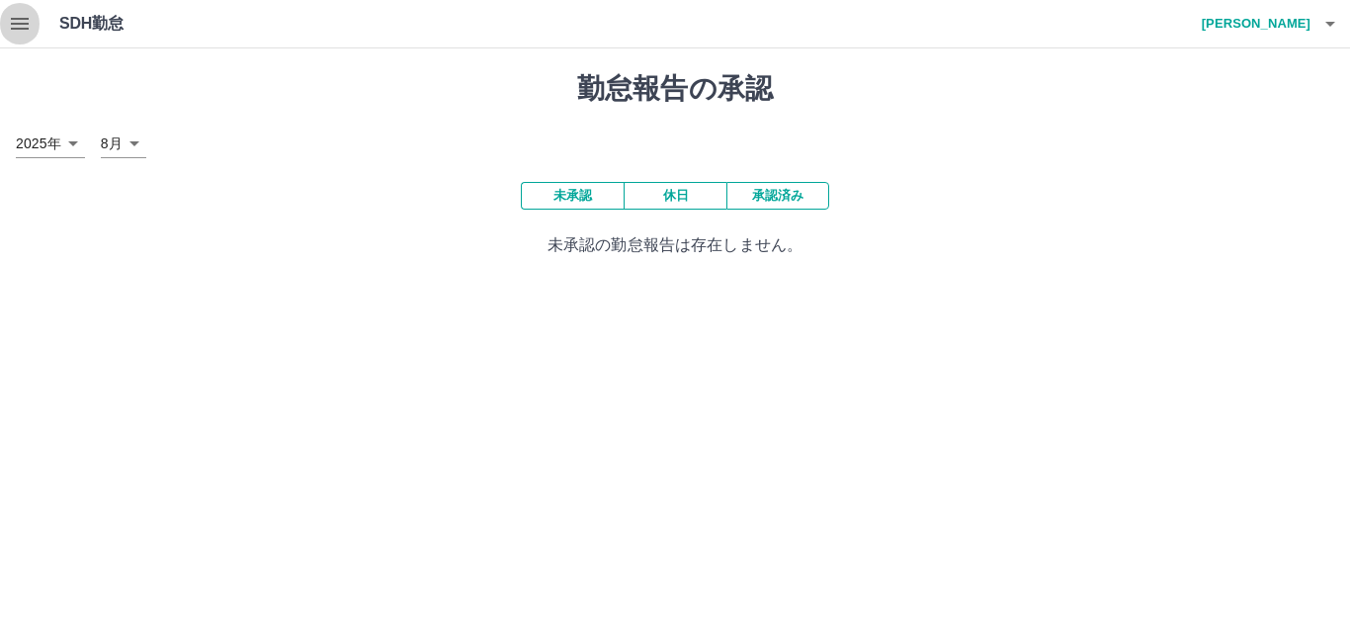
click at [16, 21] on icon "button" at bounding box center [20, 24] width 24 height 24
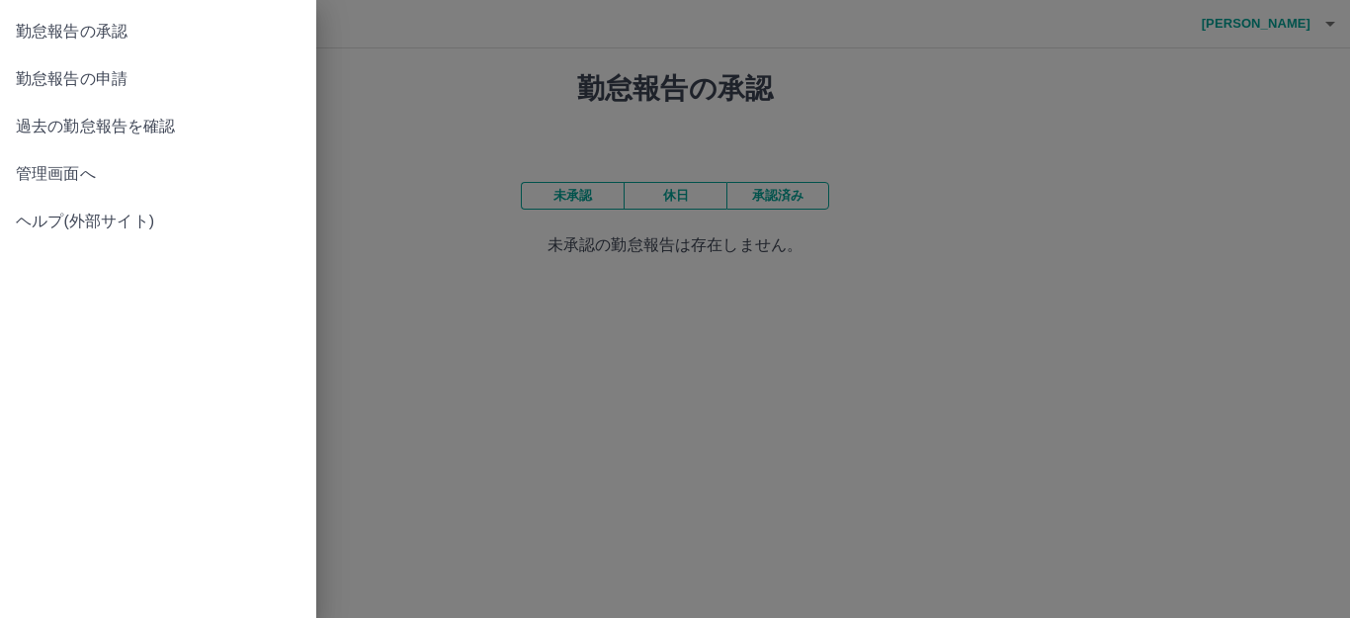
click at [105, 79] on span "勤怠報告の申請" at bounding box center [158, 79] width 285 height 24
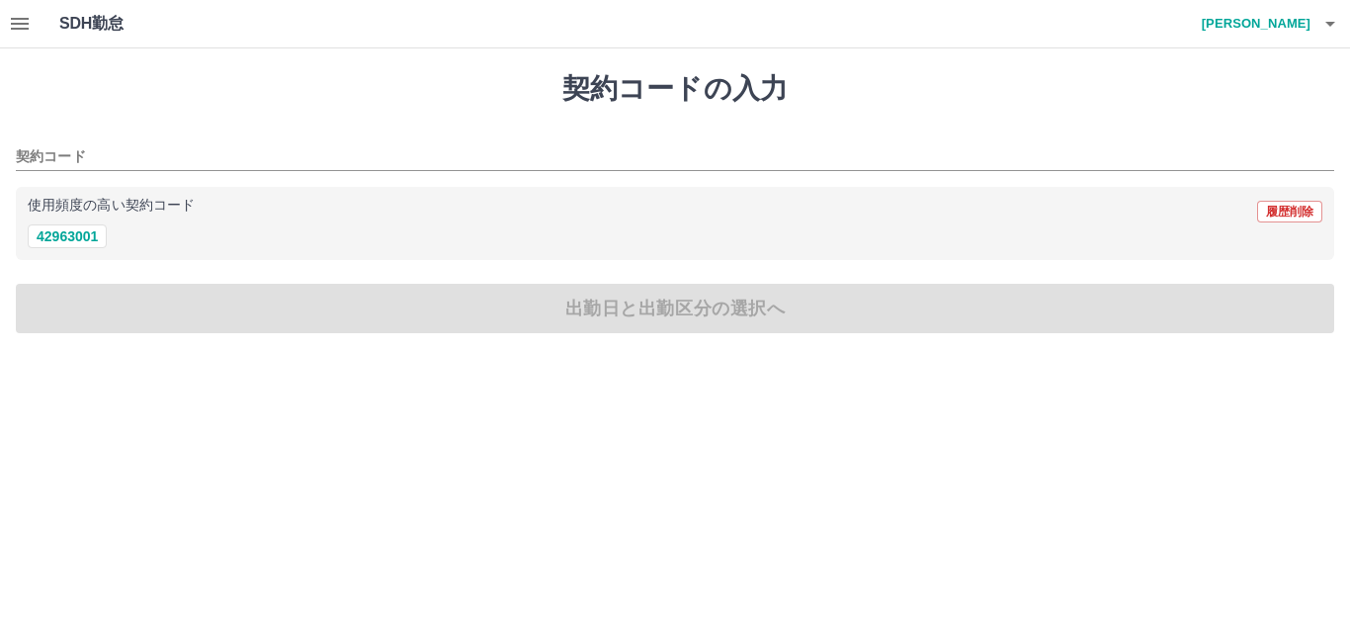
drag, startPoint x: 73, startPoint y: 241, endPoint x: 105, endPoint y: 256, distance: 34.9
click at [75, 241] on button "42963001" at bounding box center [67, 236] width 79 height 24
type input "********"
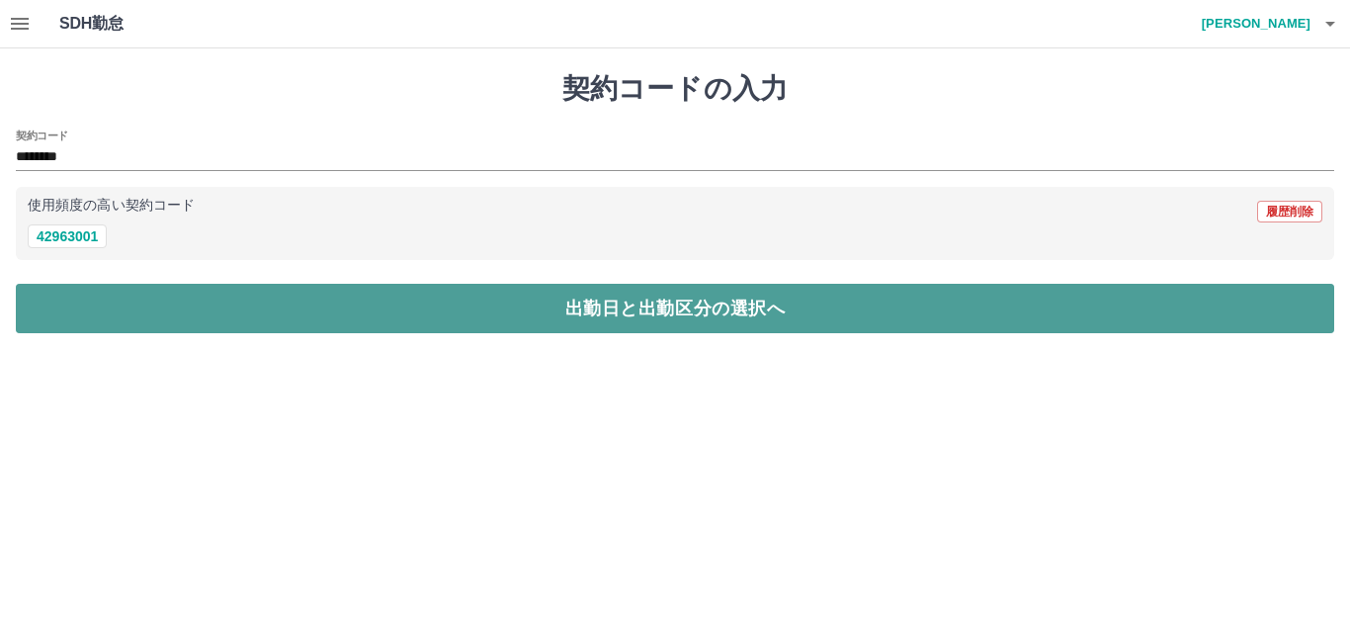
click at [510, 307] on button "出勤日と出勤区分の選択へ" at bounding box center [675, 308] width 1319 height 49
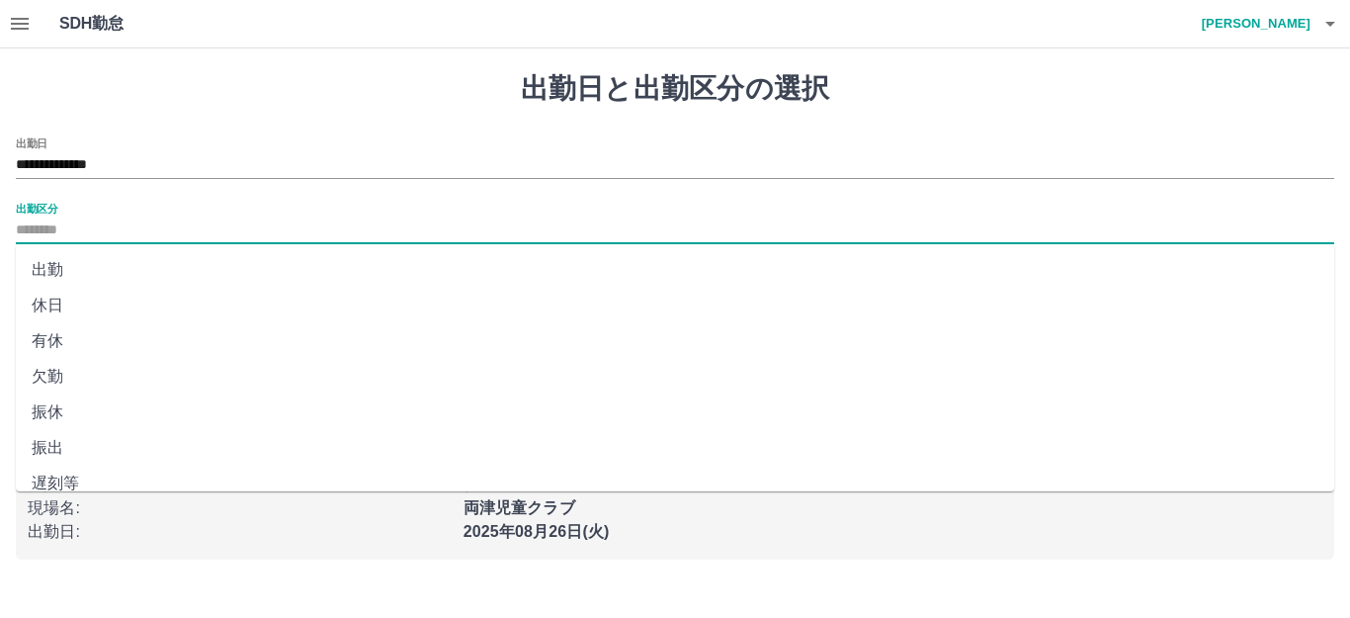
click at [34, 224] on input "出勤区分" at bounding box center [675, 230] width 1319 height 25
click at [49, 258] on li "出勤" at bounding box center [675, 270] width 1319 height 36
type input "**"
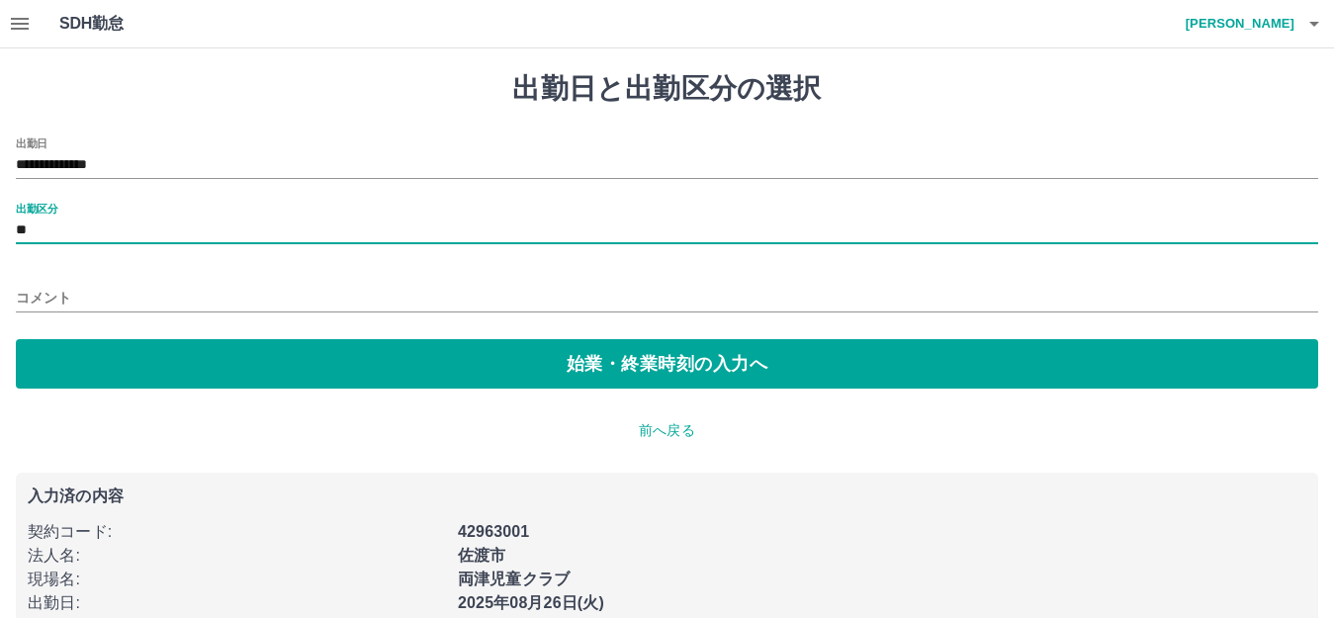
click at [47, 287] on input "コメント" at bounding box center [667, 298] width 1302 height 29
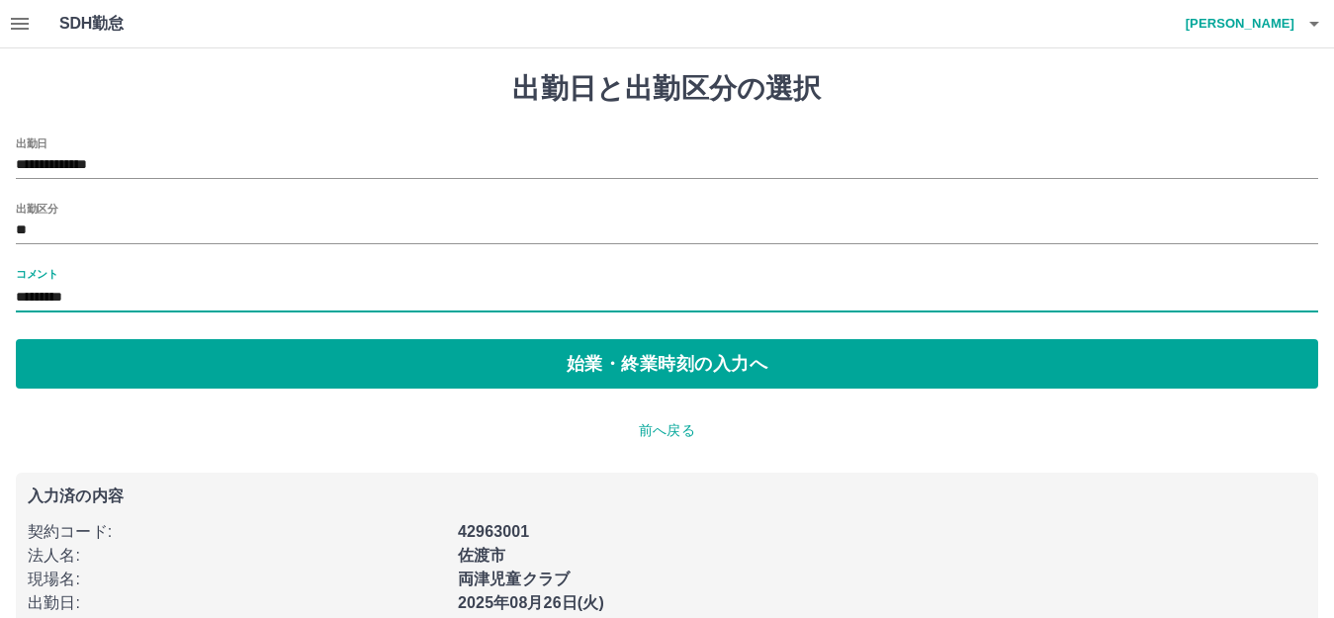
click at [18, 298] on input "*********" at bounding box center [667, 298] width 1302 height 29
drag, startPoint x: 82, startPoint y: 288, endPoint x: 97, endPoint y: 303, distance: 21.0
click at [97, 303] on input "**********" at bounding box center [667, 298] width 1302 height 29
click at [173, 290] on input "**********" at bounding box center [667, 298] width 1302 height 29
click at [96, 293] on input "**********" at bounding box center [667, 298] width 1302 height 29
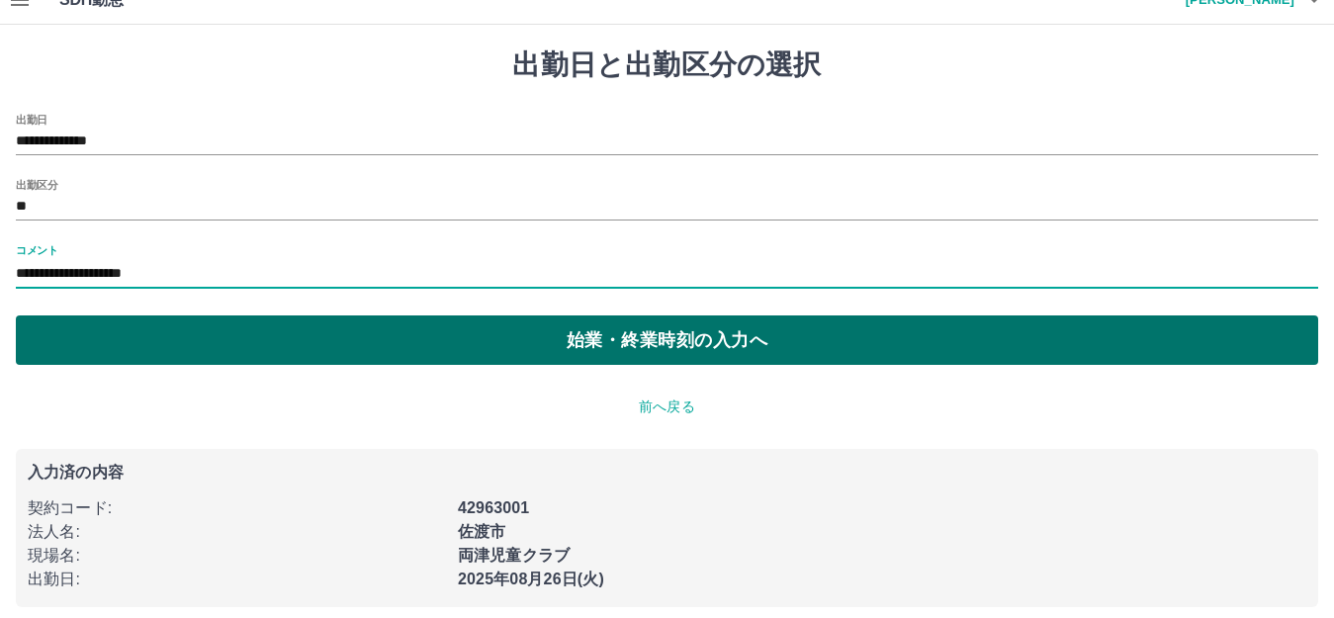
scroll to position [37, 0]
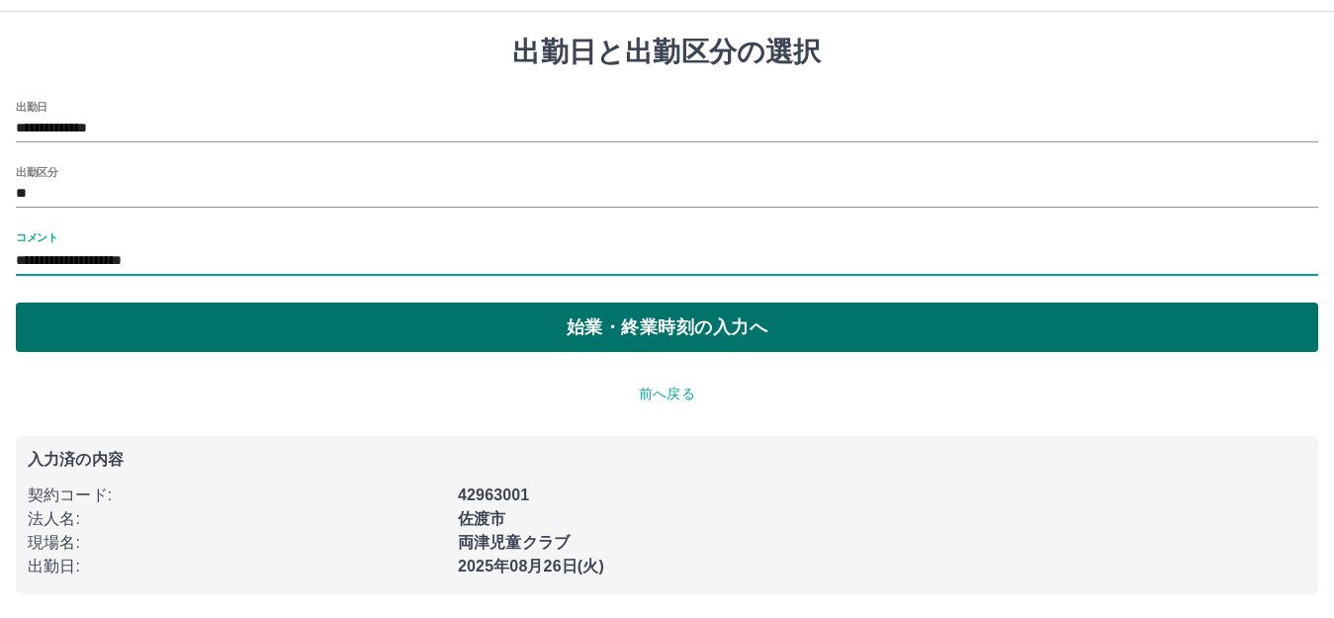
type input "**********"
click at [702, 322] on button "始業・終業時刻の入力へ" at bounding box center [667, 327] width 1302 height 49
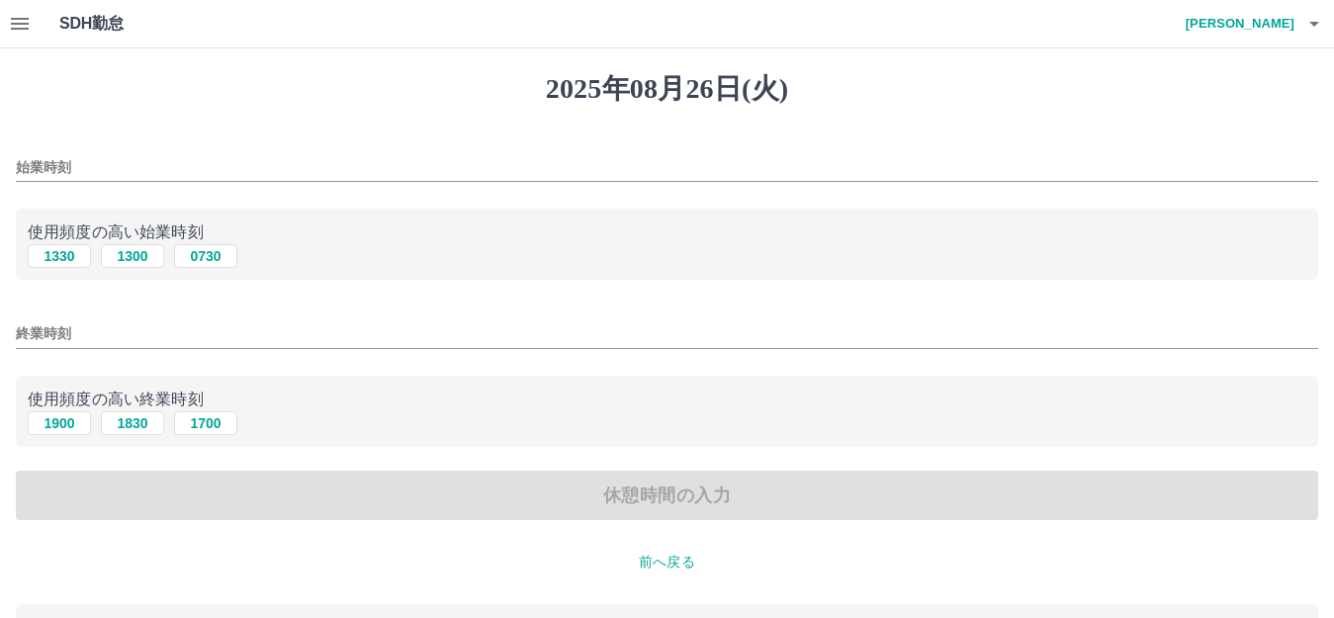
click at [43, 163] on input "始業時刻" at bounding box center [667, 167] width 1302 height 29
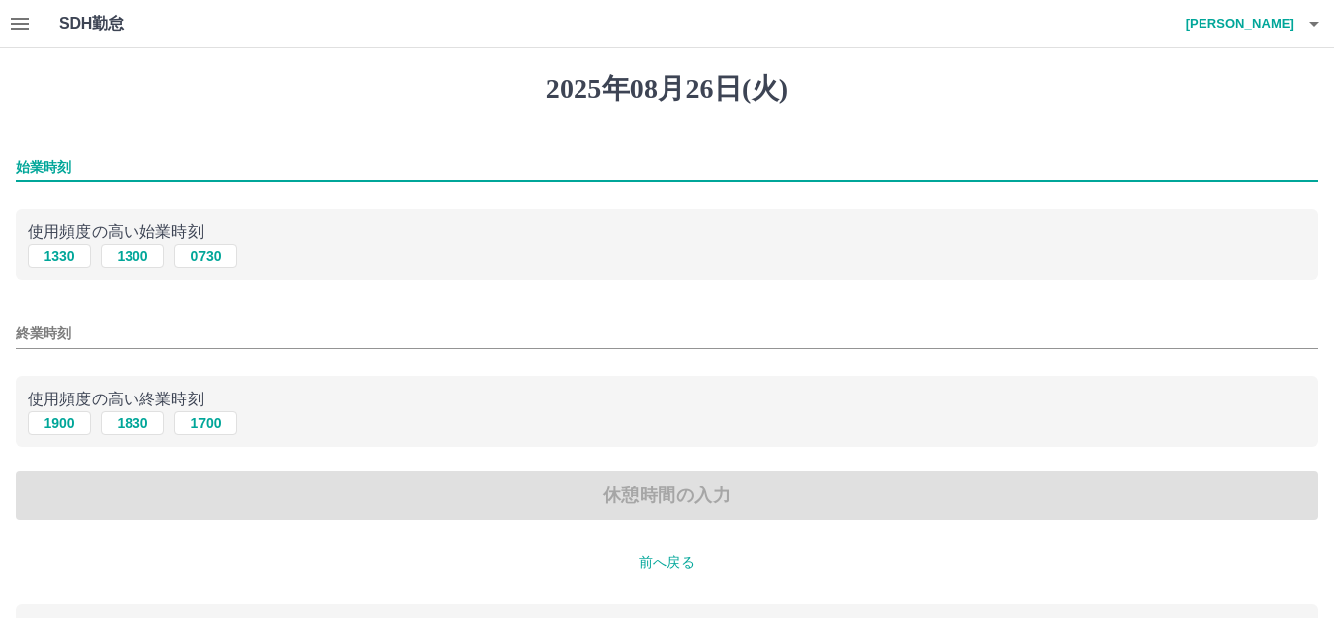
type input "****"
click at [37, 339] on input "終業時刻" at bounding box center [667, 333] width 1302 height 29
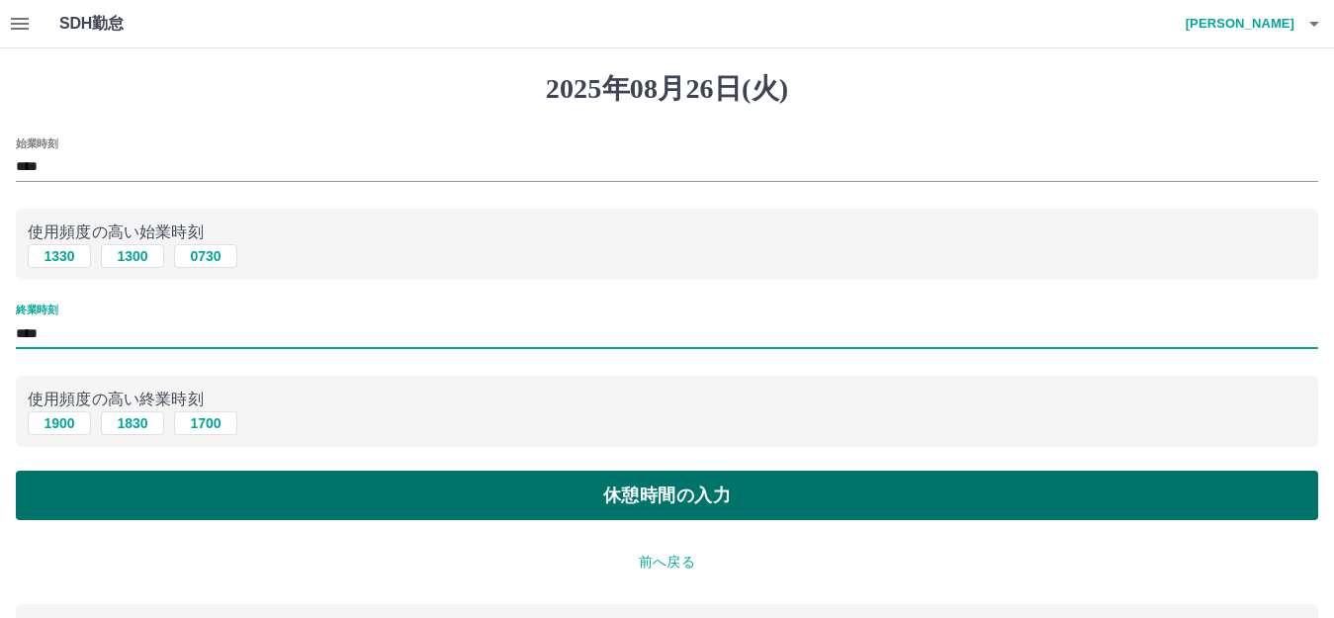
type input "****"
click at [714, 505] on button "休憩時間の入力" at bounding box center [667, 495] width 1302 height 49
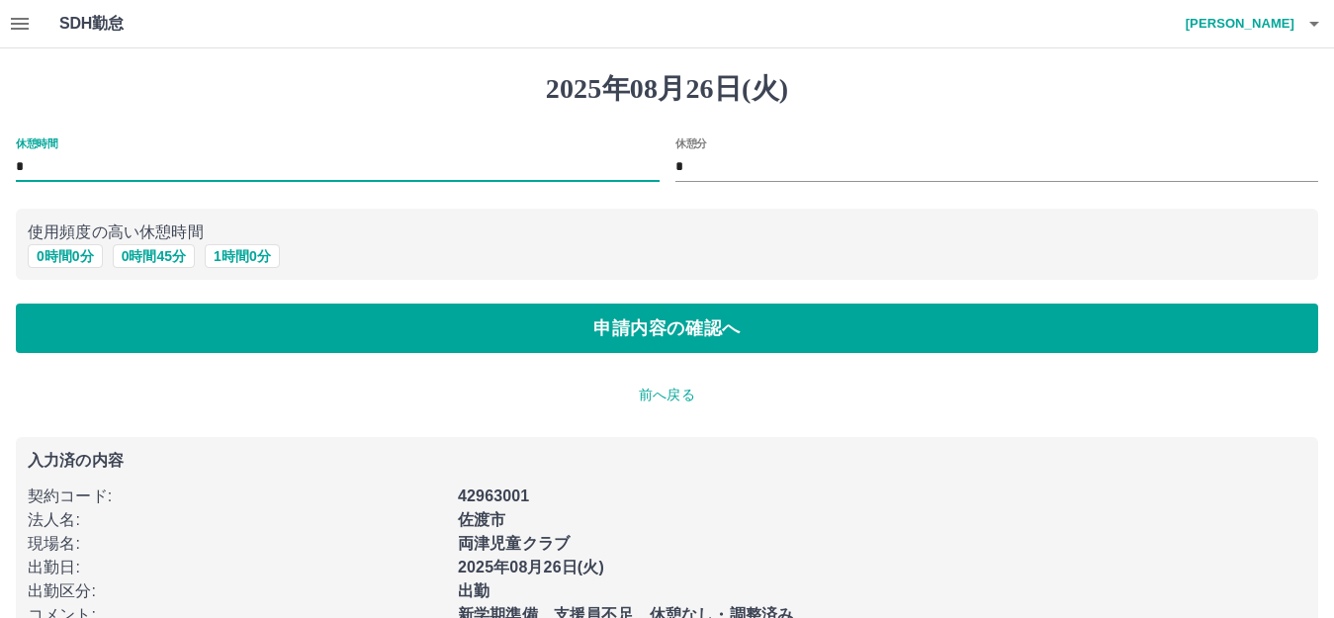
drag, startPoint x: 40, startPoint y: 164, endPoint x: 0, endPoint y: 165, distance: 39.6
click at [0, 165] on div "休憩時間 *" at bounding box center [329, 153] width 659 height 63
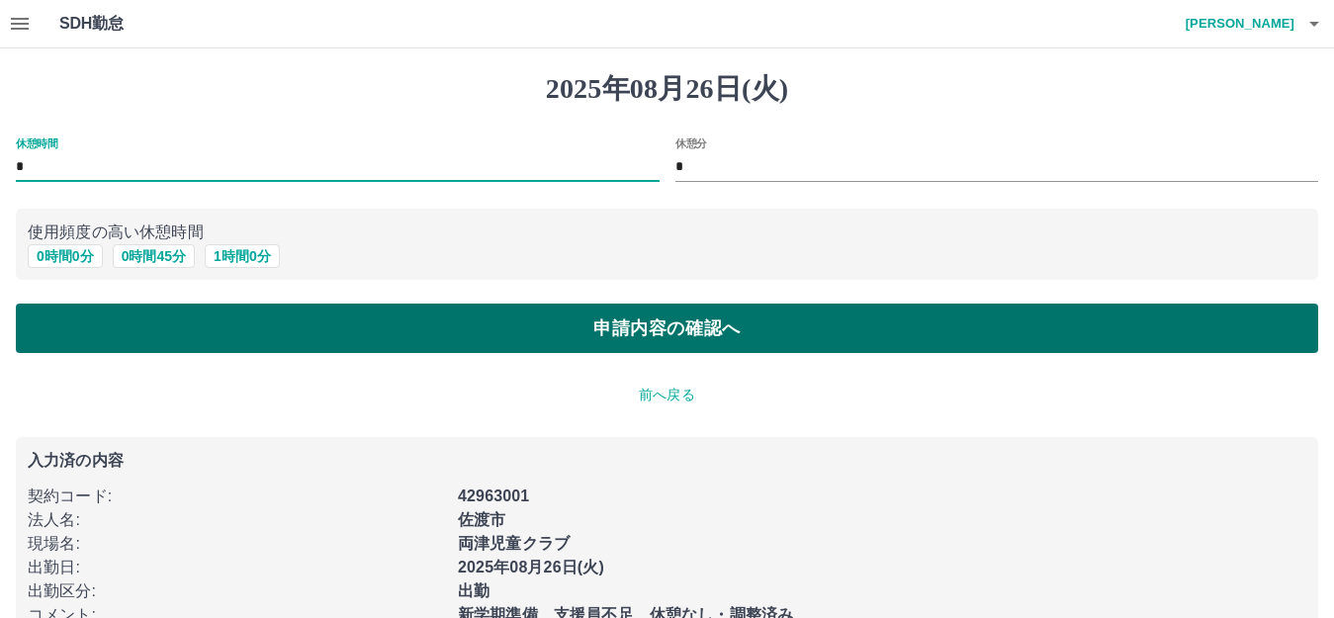
type input "*"
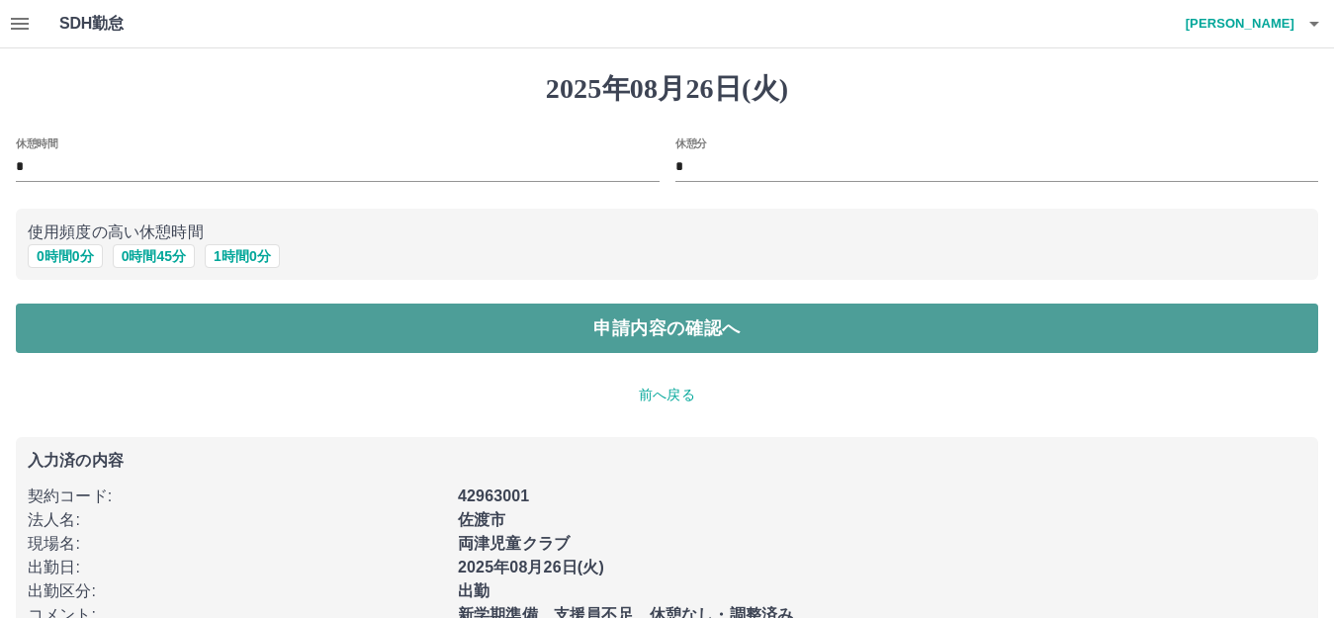
click at [652, 322] on button "申請内容の確認へ" at bounding box center [667, 328] width 1302 height 49
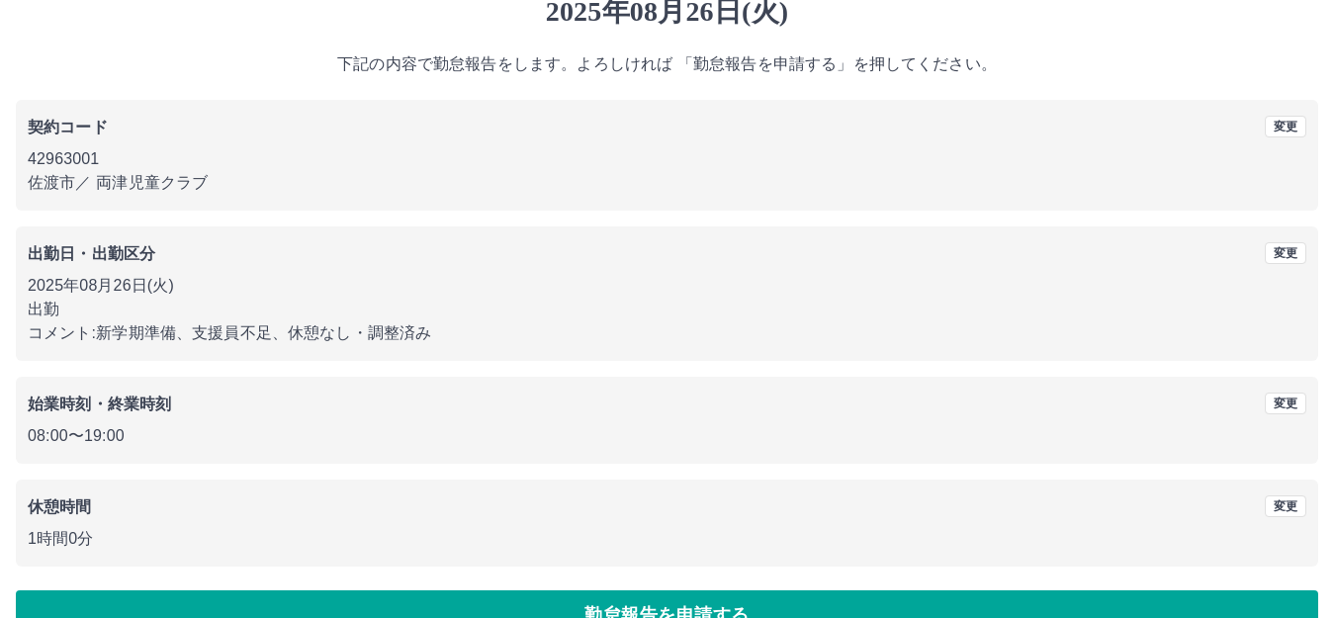
scroll to position [123, 0]
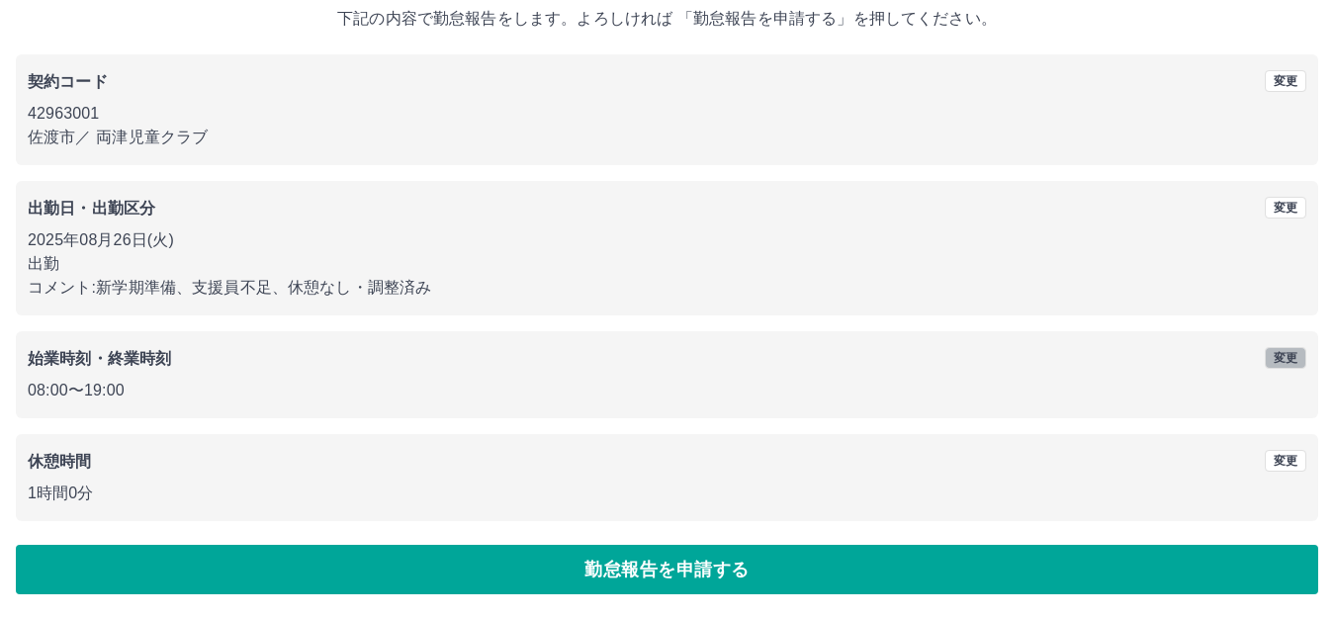
click at [1283, 355] on button "変更" at bounding box center [1285, 358] width 42 height 22
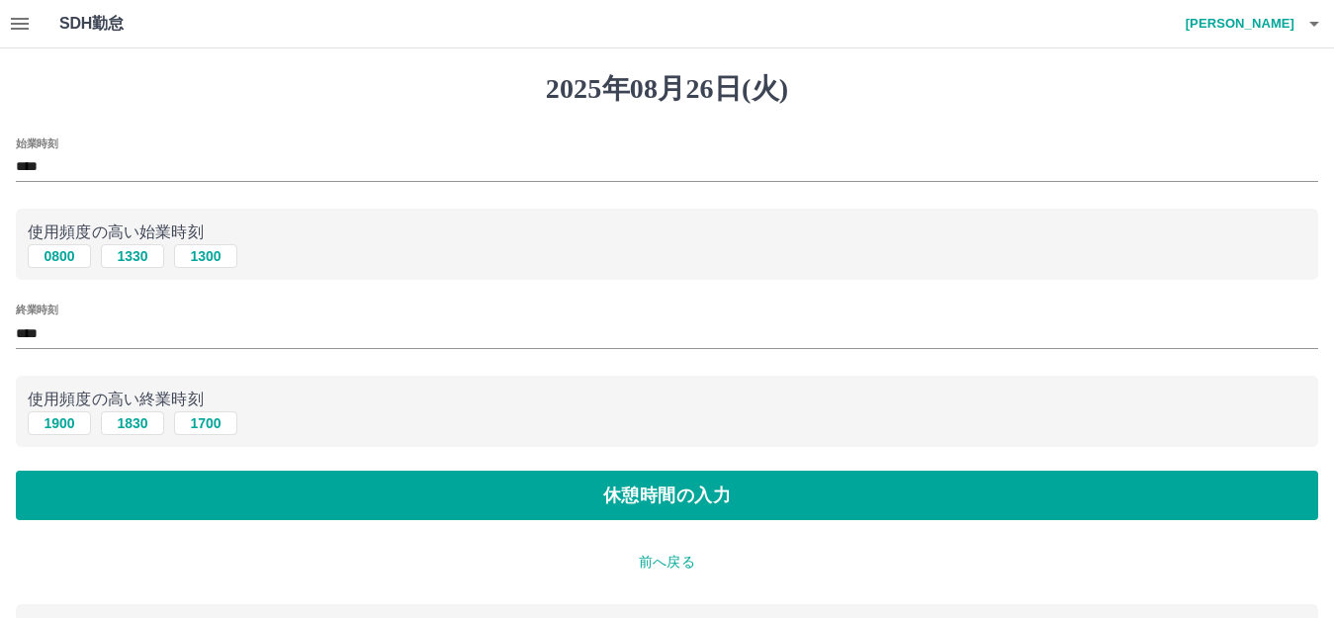
click at [33, 334] on input "****" at bounding box center [667, 333] width 1302 height 29
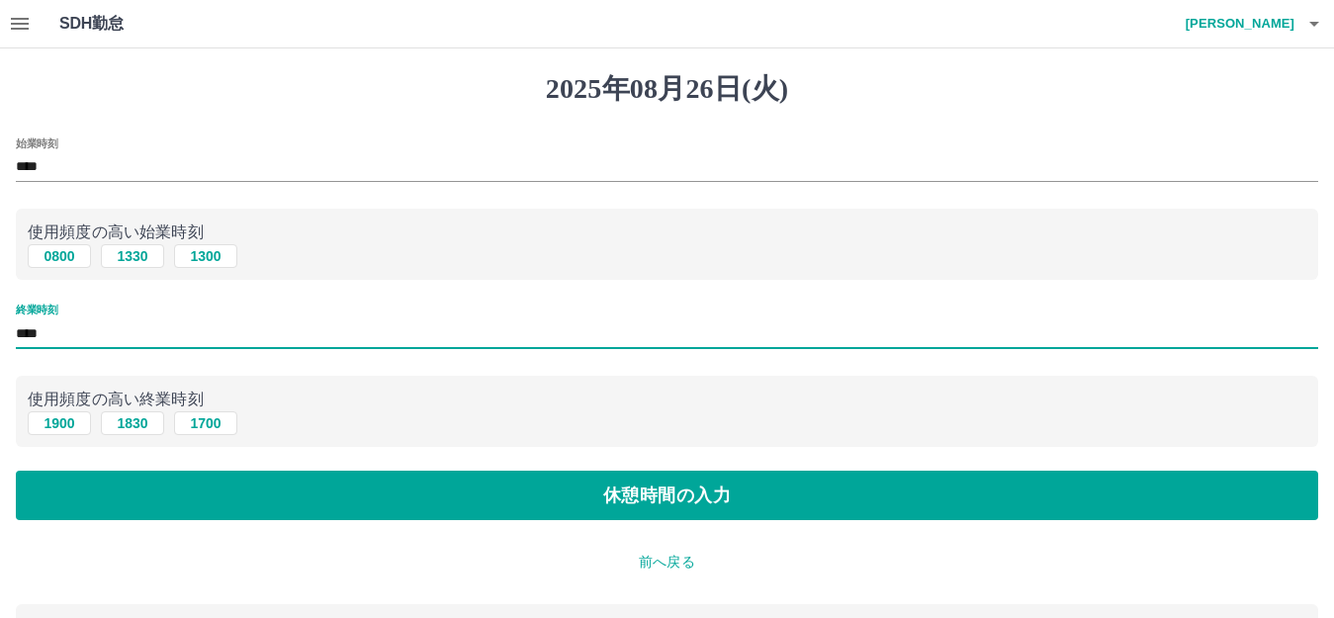
drag, startPoint x: 51, startPoint y: 338, endPoint x: 10, endPoint y: 332, distance: 41.9
click at [10, 332] on div "[DATE] 始業時刻 **** 使用頻度の高い始業時刻 0800 [DATE] [DATE] 終業時刻 **** 使用頻度の高い終業時刻 [DATE] [D…" at bounding box center [667, 476] width 1334 height 856
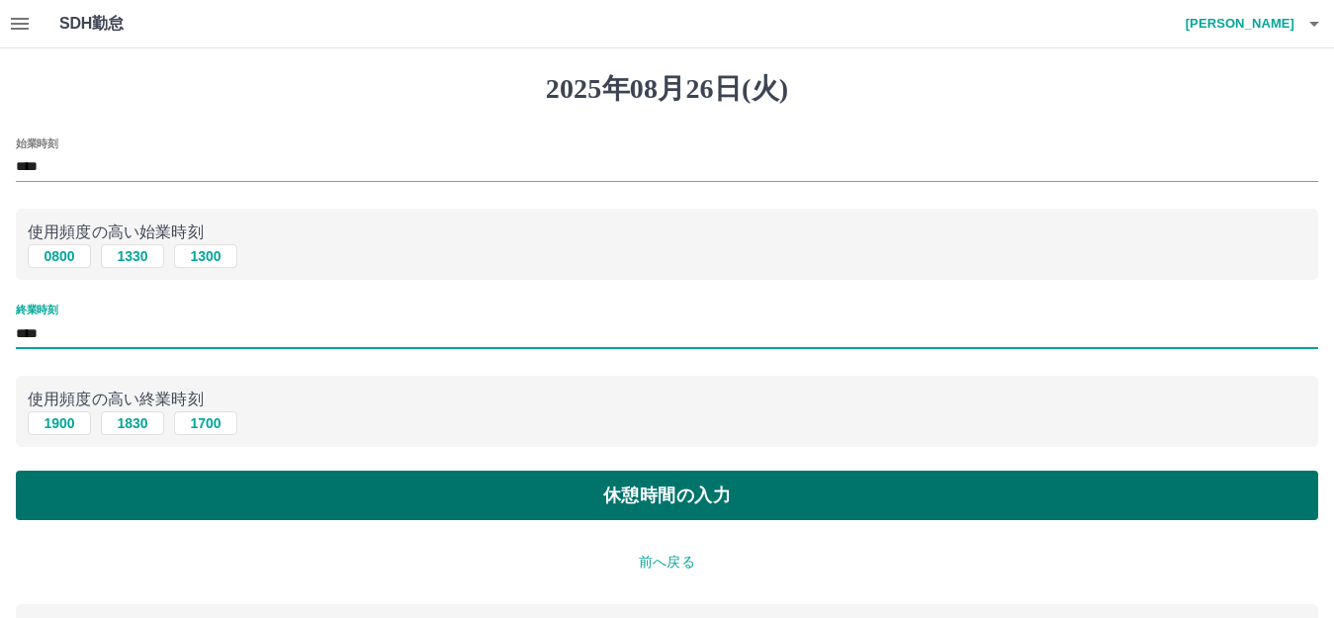
type input "****"
click at [701, 499] on button "休憩時間の入力" at bounding box center [667, 495] width 1302 height 49
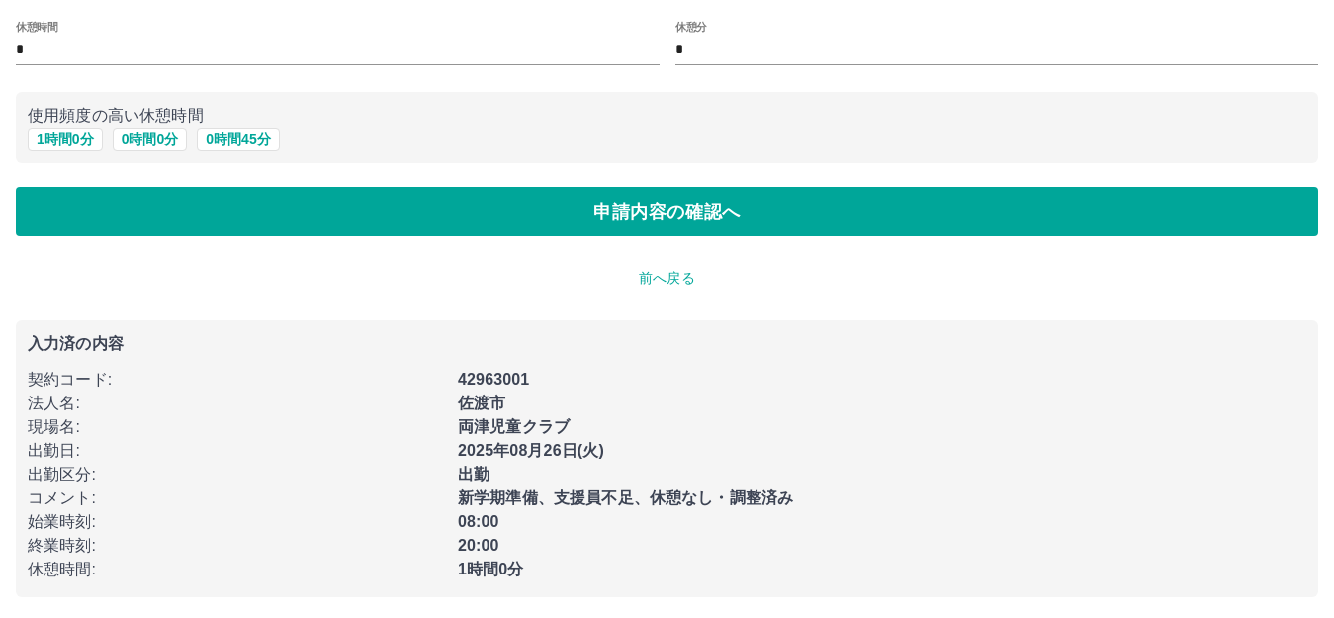
scroll to position [121, 0]
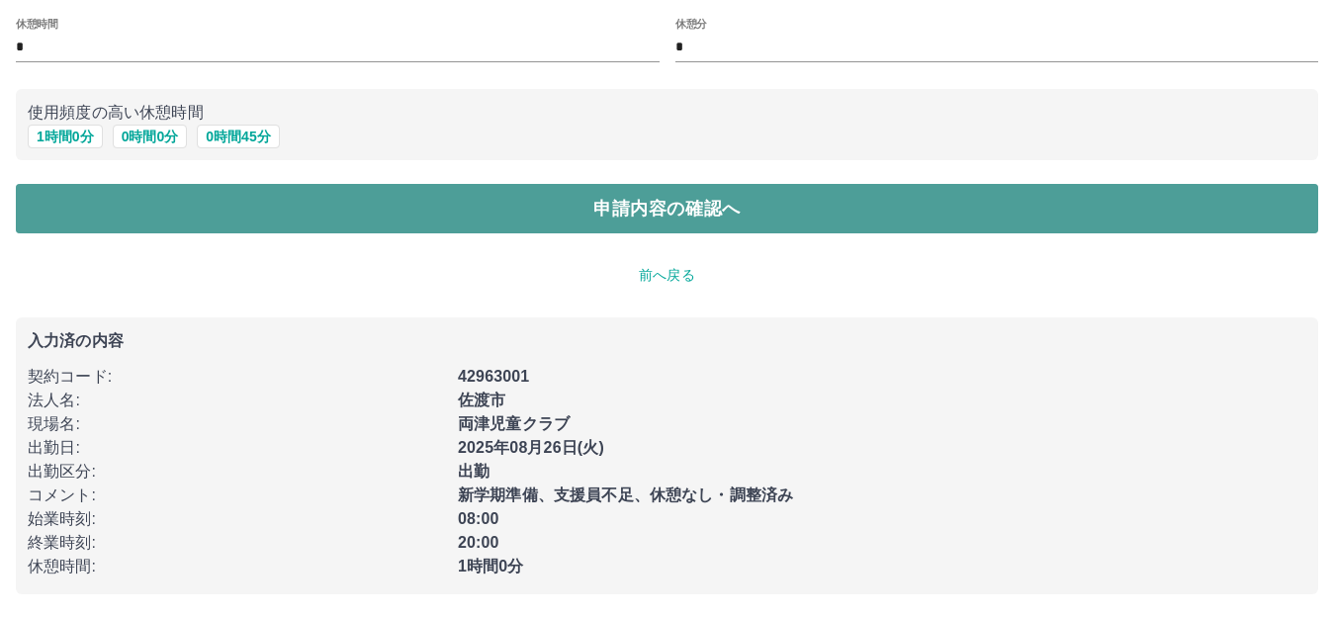
click at [668, 204] on button "申請内容の確認へ" at bounding box center [667, 208] width 1302 height 49
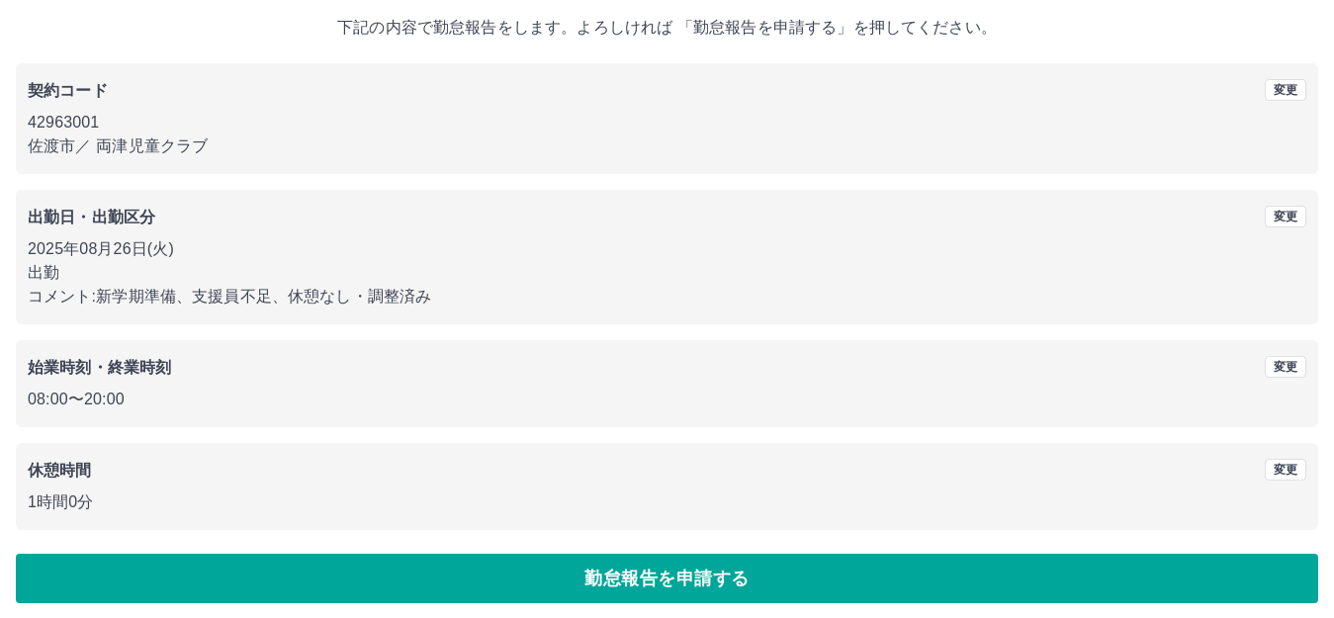
scroll to position [123, 0]
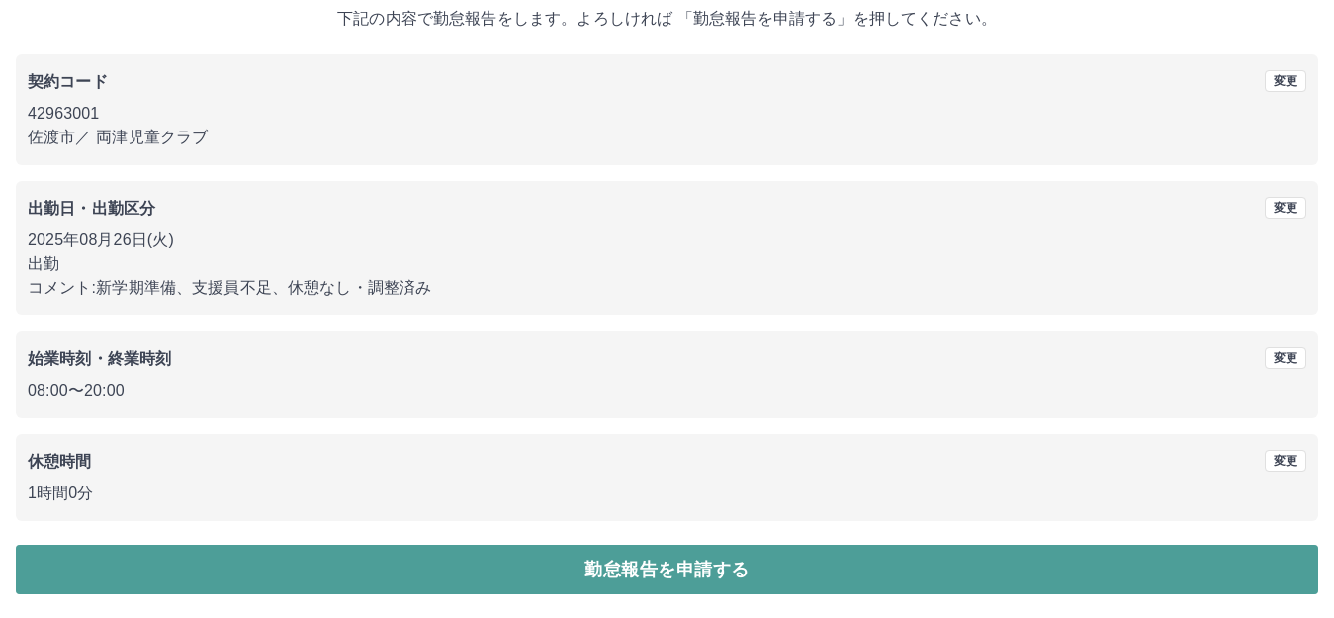
click at [702, 565] on button "勤怠報告を申請する" at bounding box center [667, 569] width 1302 height 49
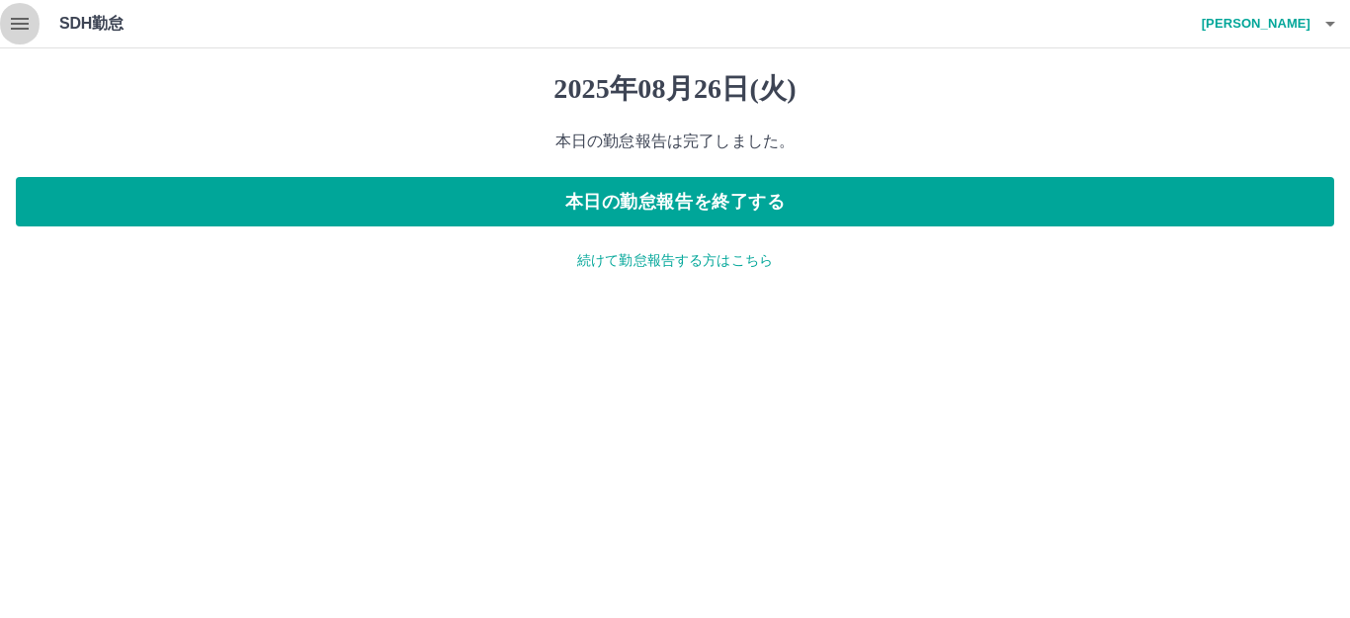
click at [28, 21] on icon "button" at bounding box center [20, 24] width 24 height 24
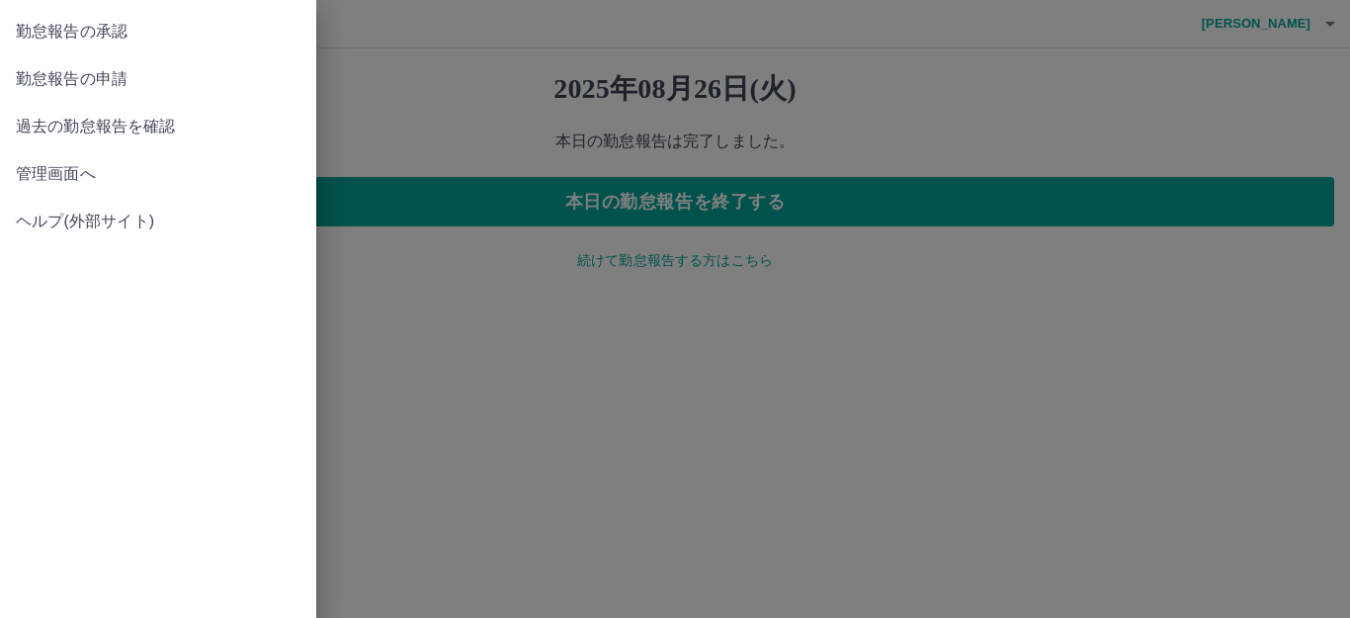
click at [118, 33] on span "勤怠報告の承認" at bounding box center [158, 32] width 285 height 24
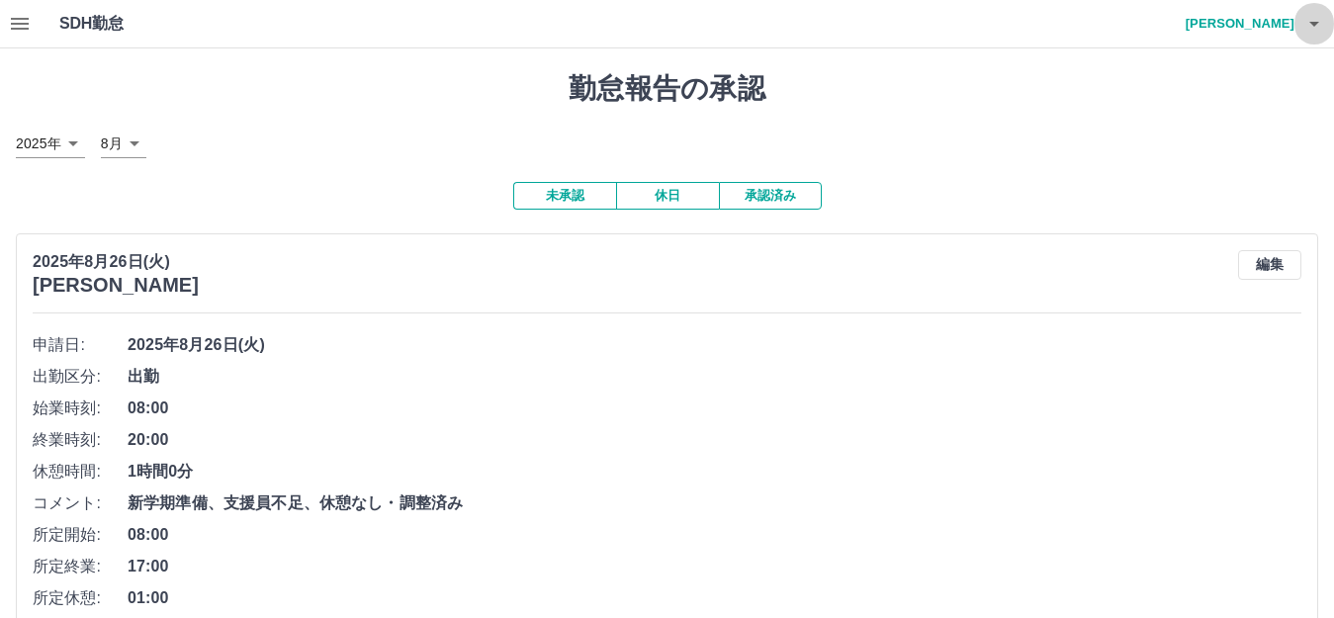
click at [1319, 28] on icon "button" at bounding box center [1314, 24] width 24 height 24
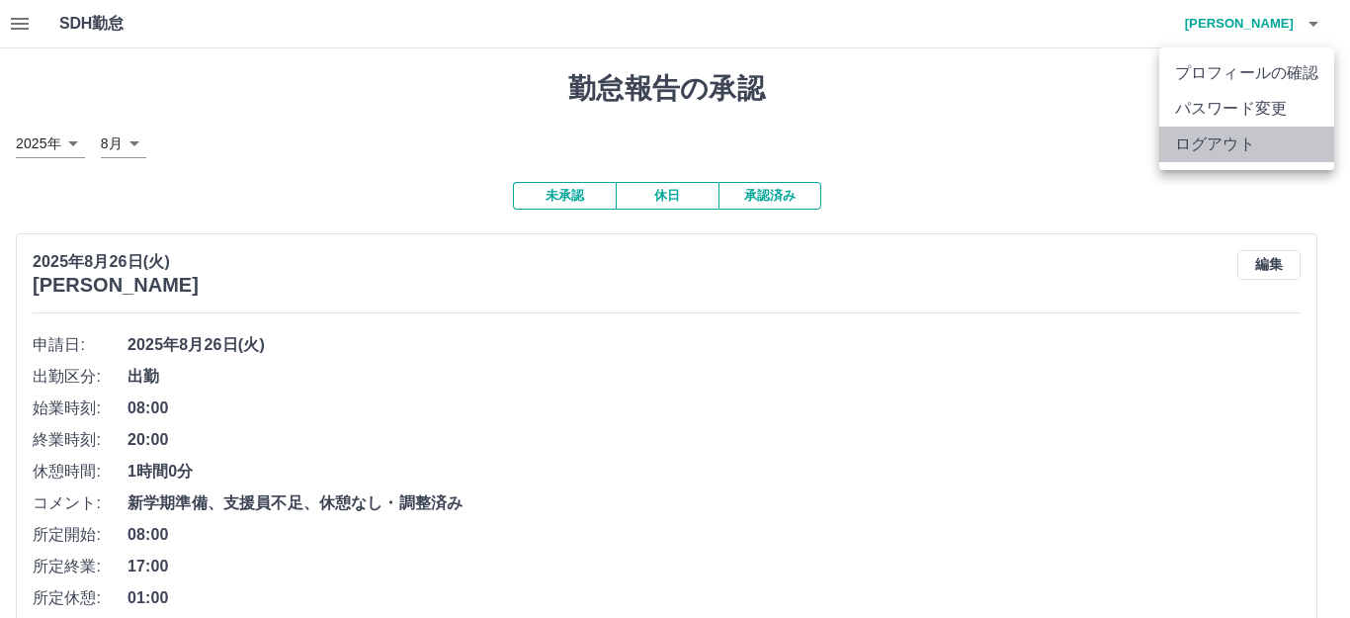
click at [1238, 143] on li "ログアウト" at bounding box center [1247, 145] width 175 height 36
